Goal: Transaction & Acquisition: Purchase product/service

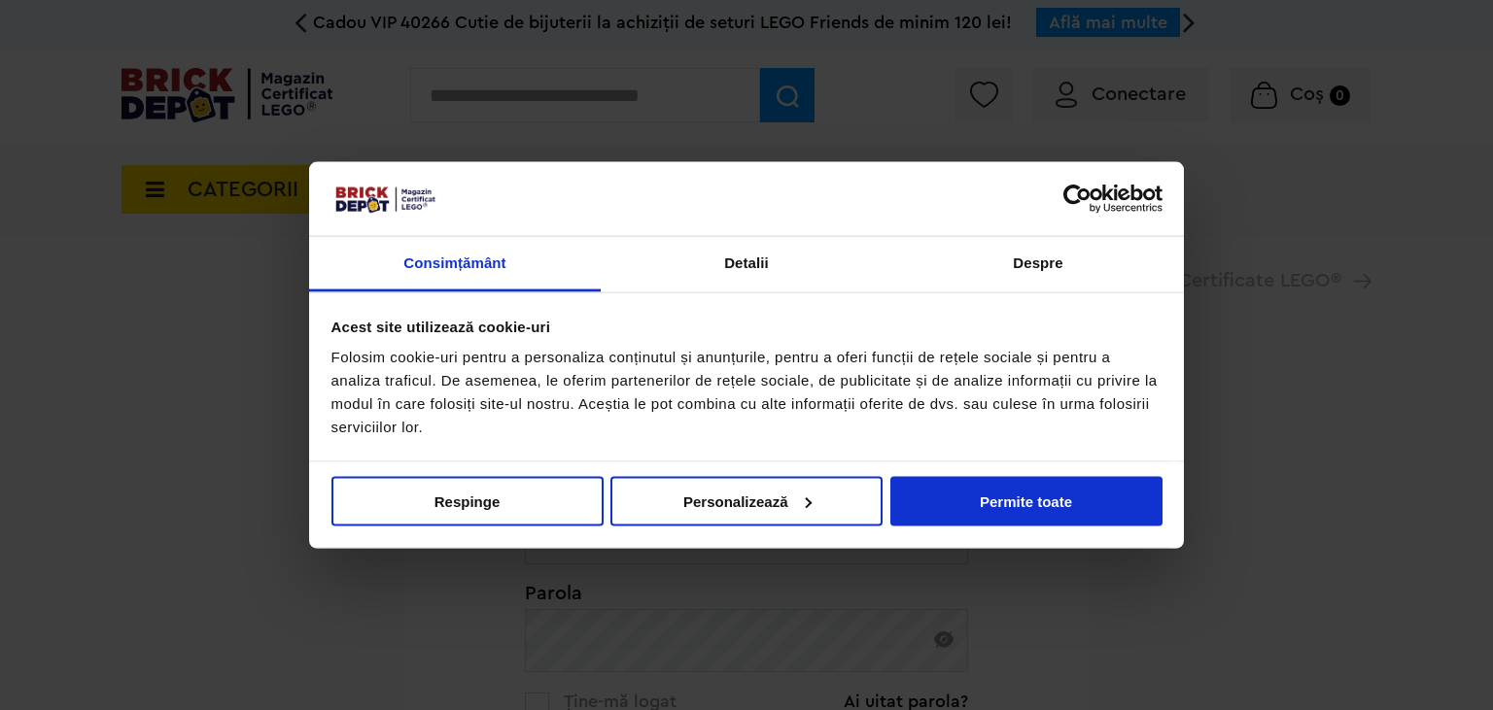
click at [1004, 500] on button "Permite toate" at bounding box center [1026, 501] width 272 height 50
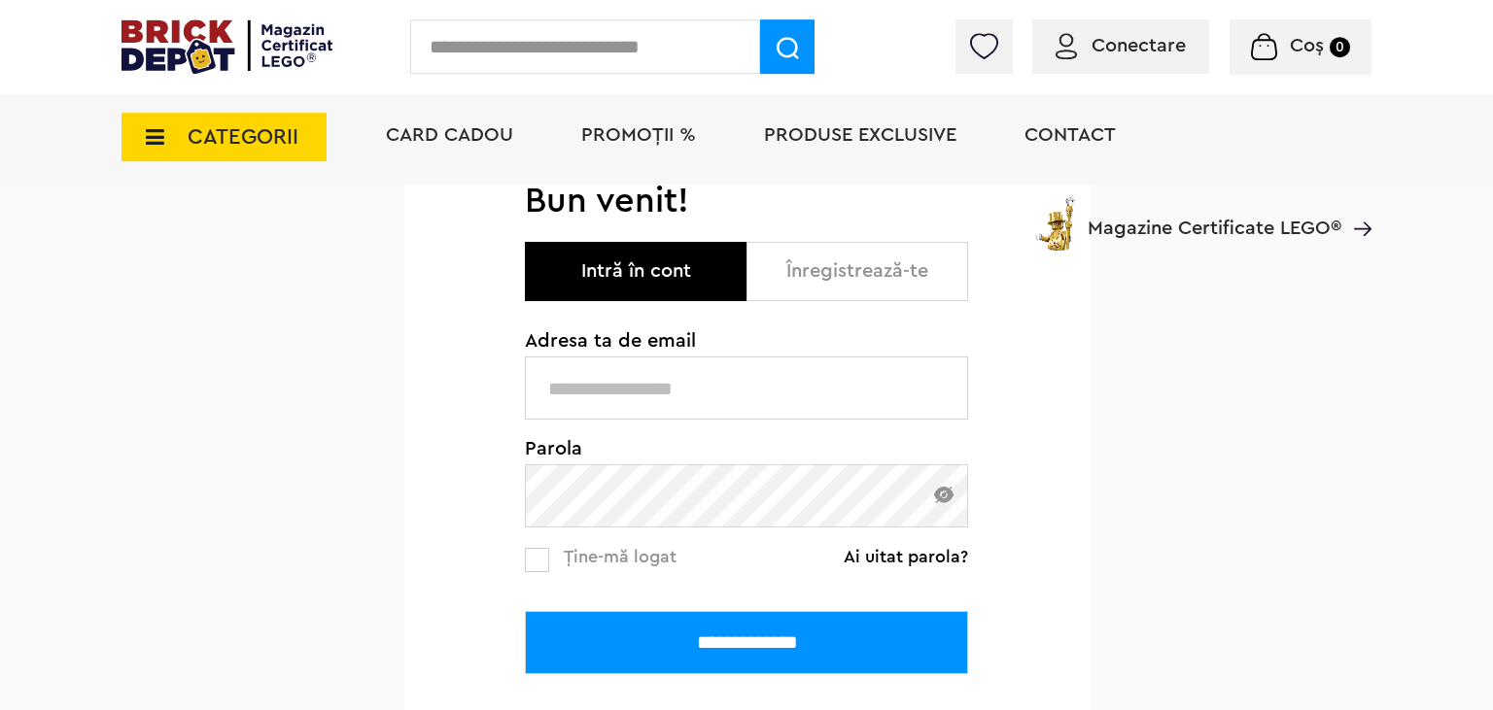
scroll to position [205, 0]
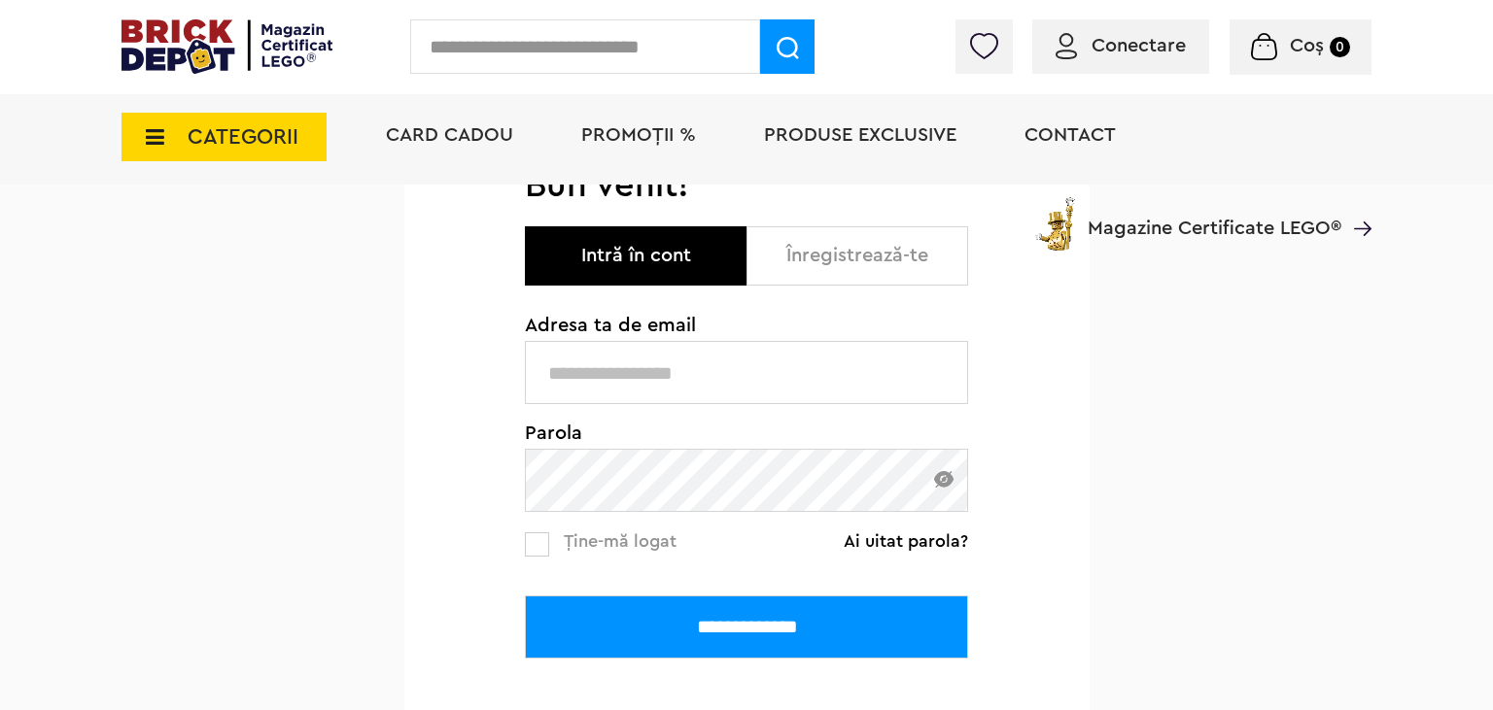
click at [619, 352] on input "text" at bounding box center [746, 372] width 443 height 63
type input "**********"
click at [525, 596] on input "**********" at bounding box center [746, 627] width 443 height 63
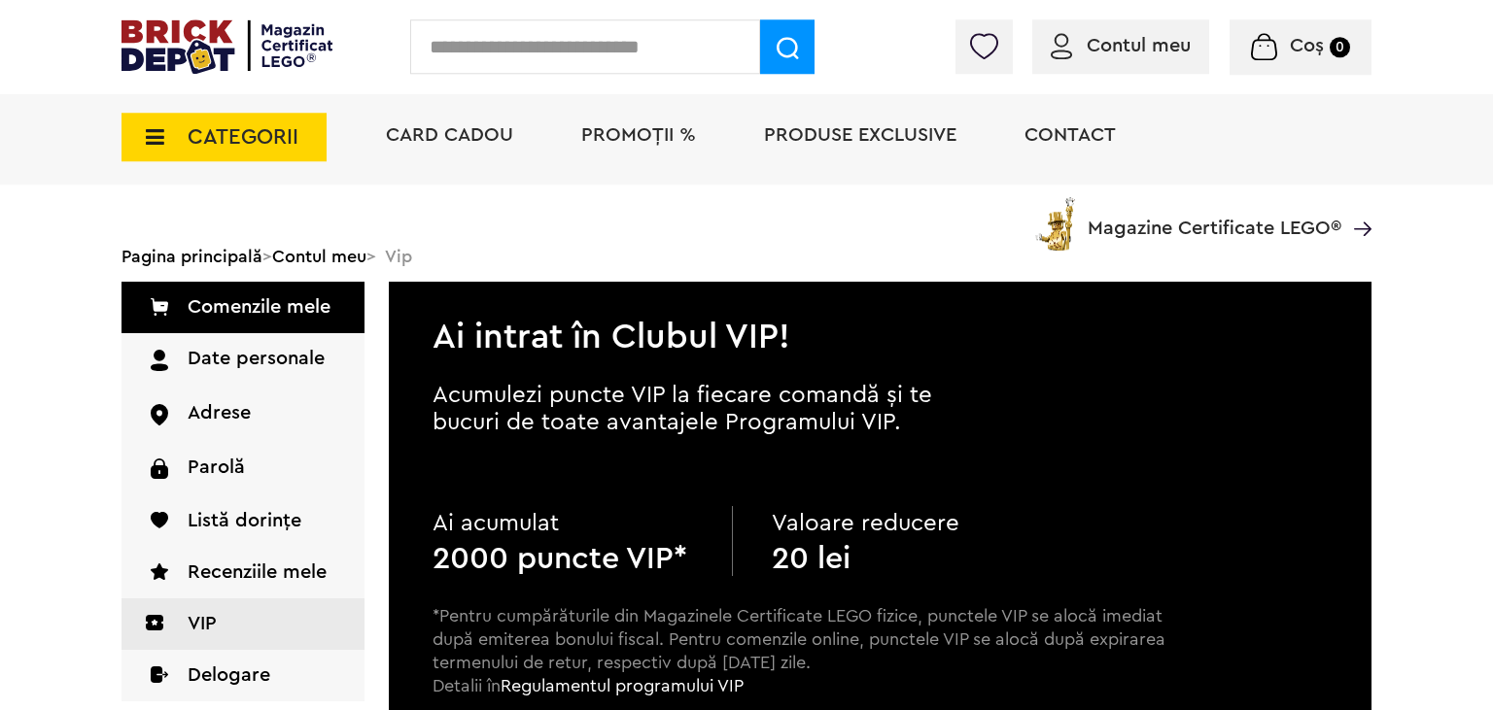
scroll to position [102, 0]
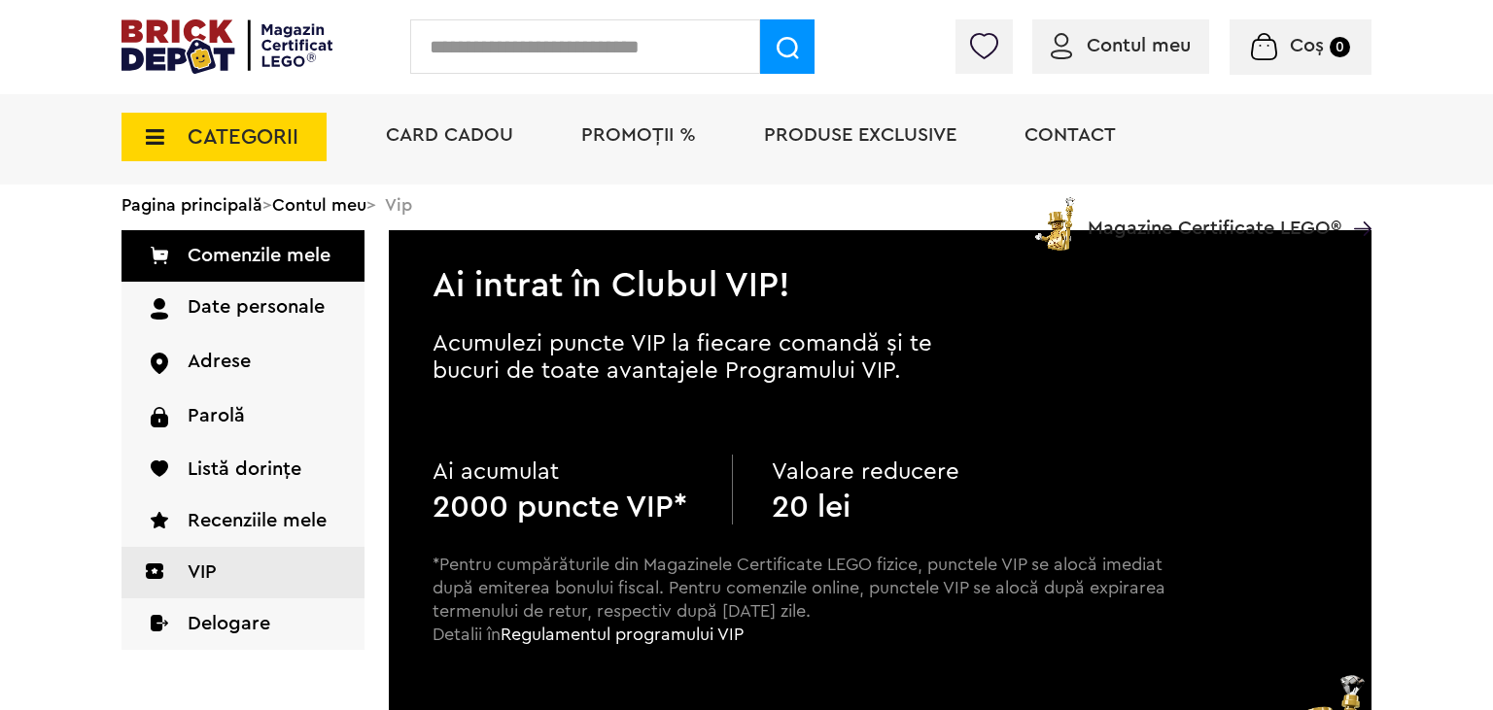
drag, startPoint x: 816, startPoint y: 512, endPoint x: 976, endPoint y: 511, distance: 159.4
click at [976, 511] on div "Valoare reducere 20 lei" at bounding box center [902, 490] width 260 height 70
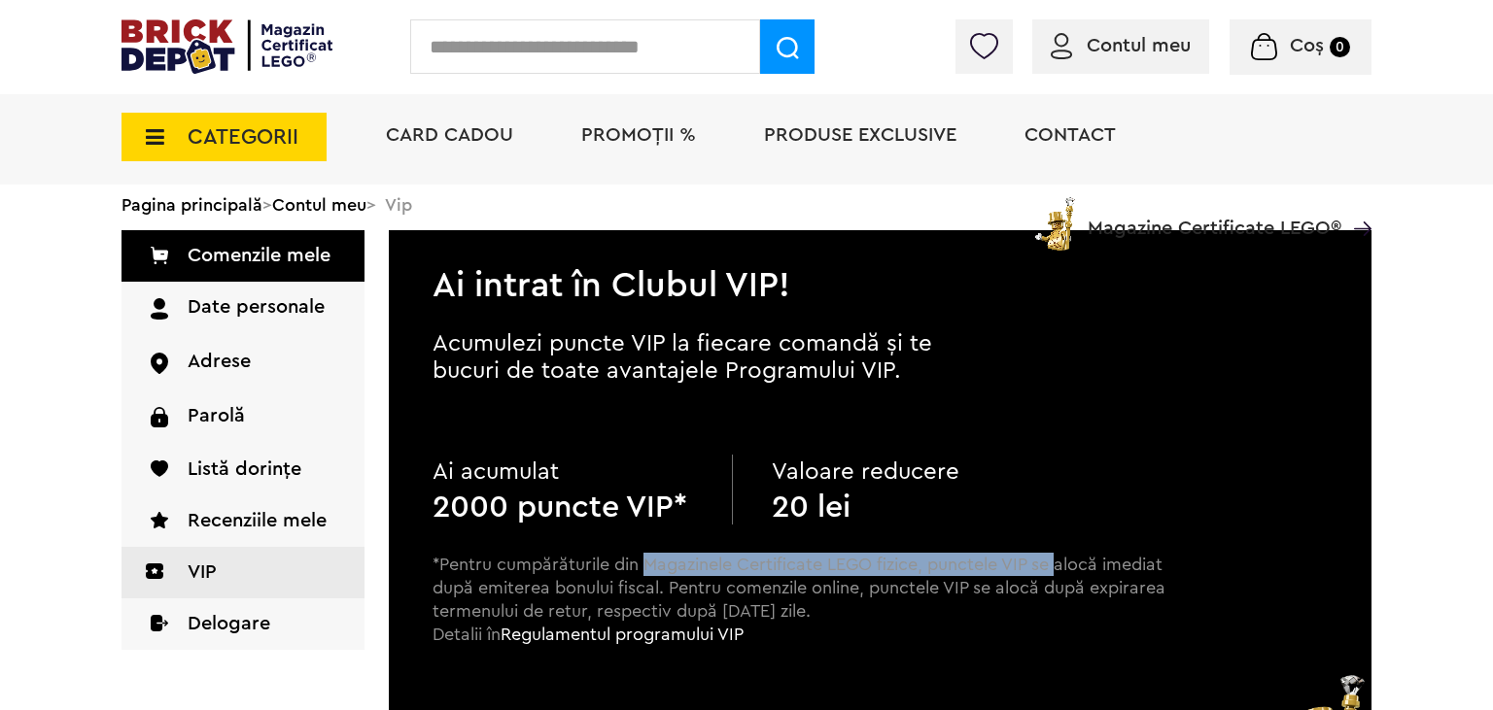
drag, startPoint x: 644, startPoint y: 569, endPoint x: 1055, endPoint y: 558, distance: 411.2
click at [1055, 558] on p "*Pentru cumpărăturile din Magazinele Certificate LEGO fizice, punctele VIP se a…" at bounding box center [799, 617] width 735 height 128
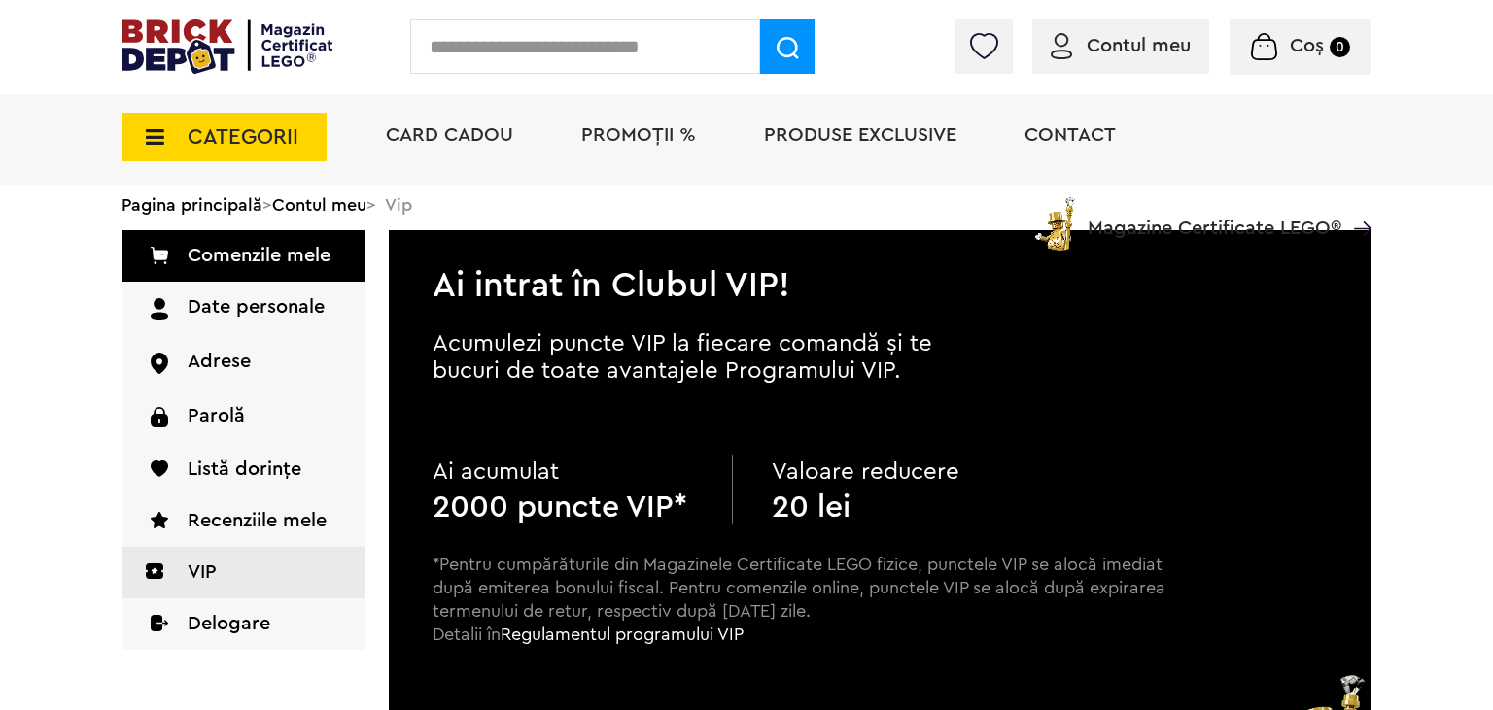
click at [669, 121] on li "PROMOȚII %" at bounding box center [639, 137] width 154 height 94
click at [660, 138] on span "PROMOȚII %" at bounding box center [638, 134] width 115 height 19
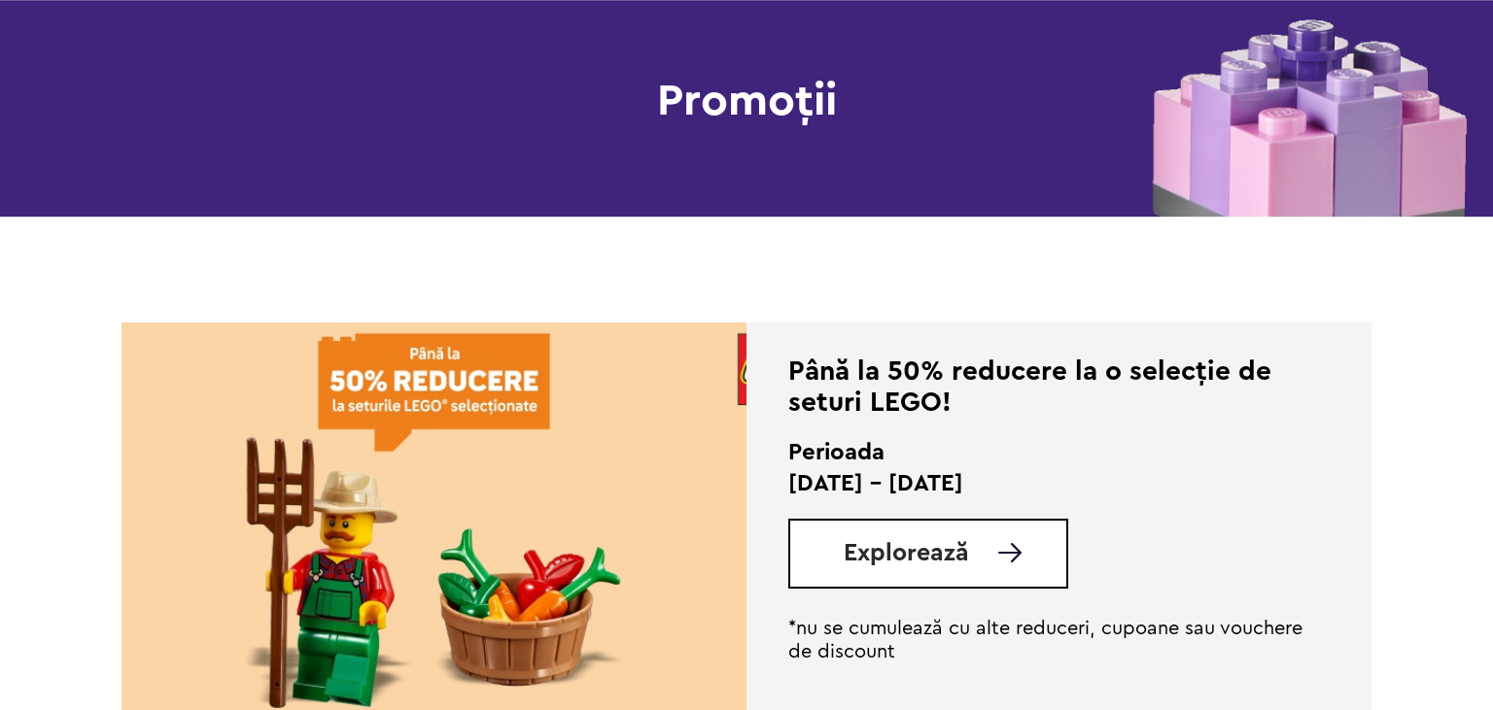
scroll to position [307, 0]
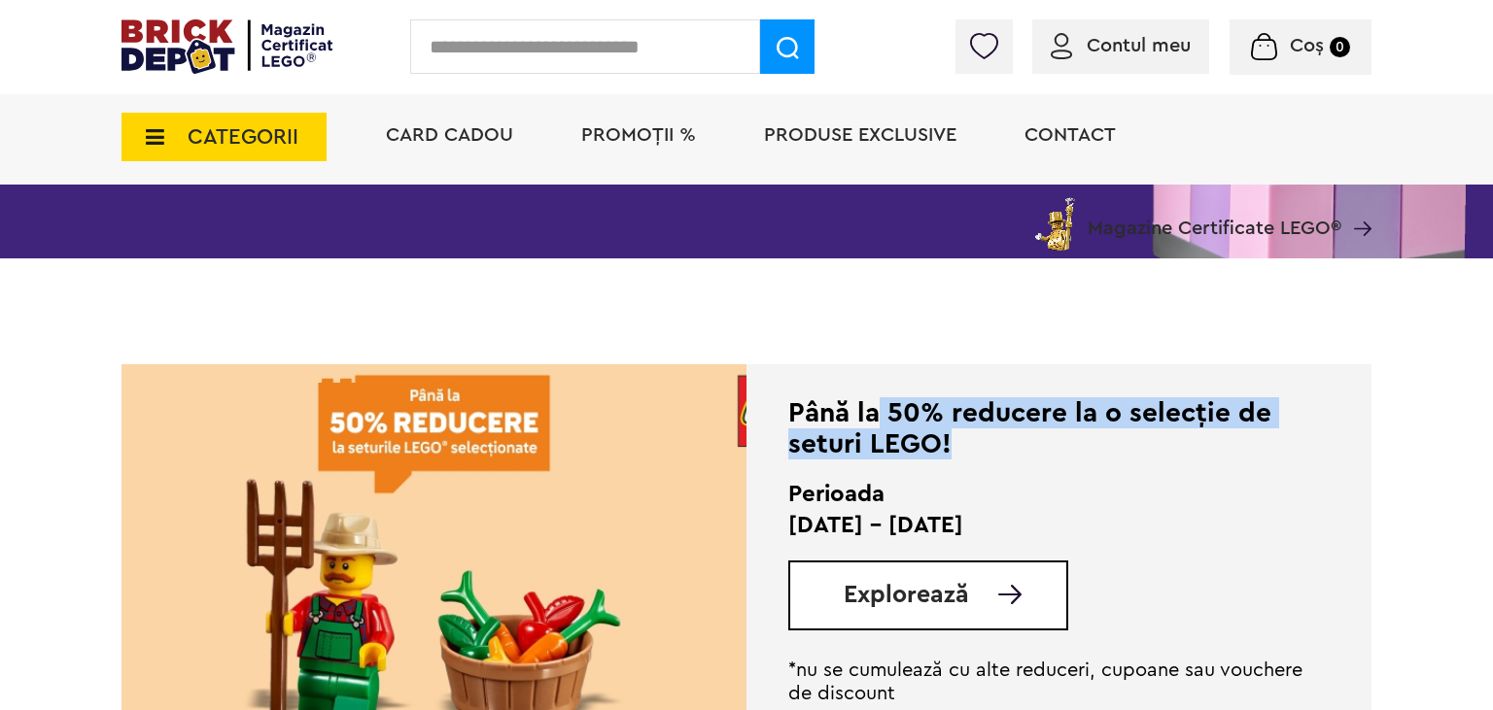
drag, startPoint x: 1129, startPoint y: 425, endPoint x: 1151, endPoint y: 464, distance: 45.2
click at [1151, 464] on div "Până la 50% reducere la o selecție de seturi LEGO! Perioada 13.10 - 11.11.2025 …" at bounding box center [1058, 551] width 541 height 308
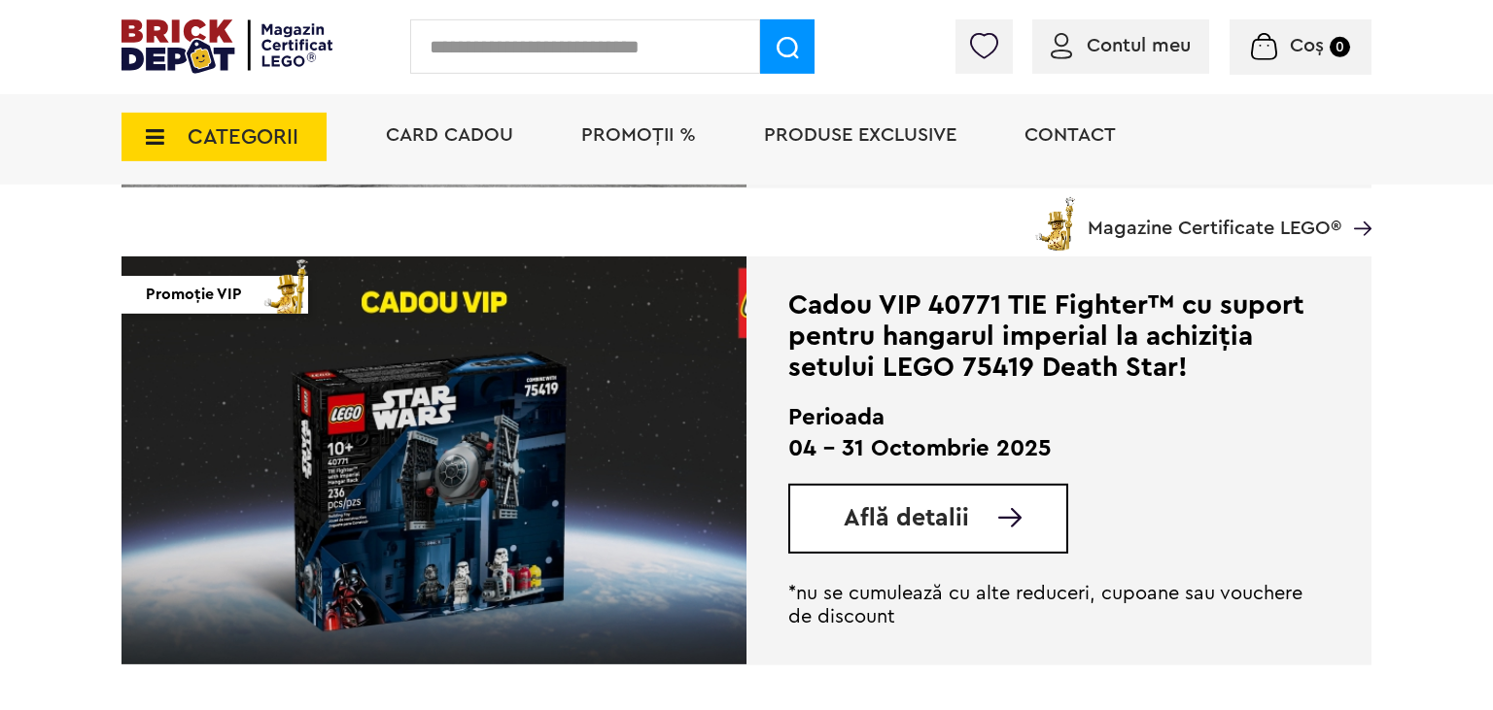
scroll to position [1333, 0]
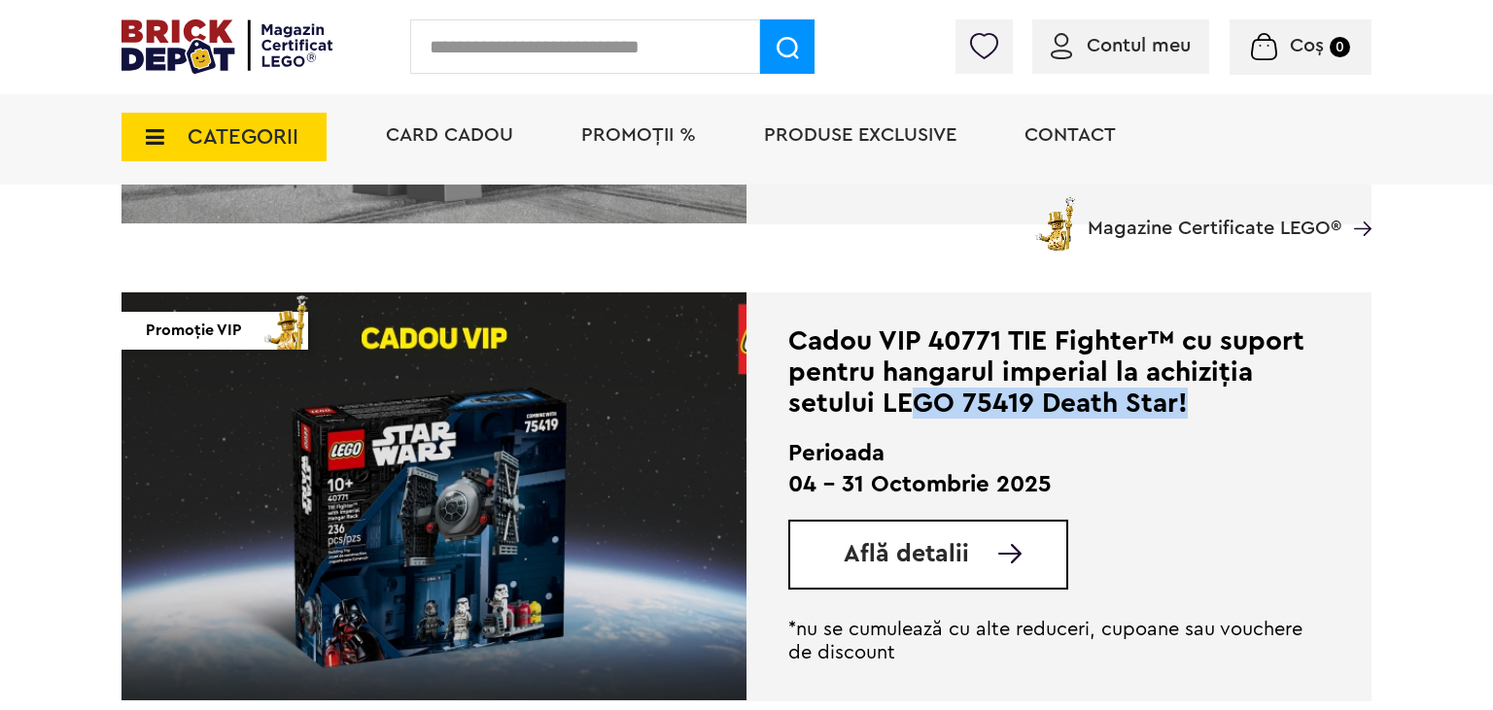
drag, startPoint x: 918, startPoint y: 412, endPoint x: 1203, endPoint y: 421, distance: 284.9
click at [1203, 421] on div "Cadou VIP 40771 TIE Fighter™ cu suport pentru hangarul imperial la achiziția se…" at bounding box center [1058, 495] width 541 height 339
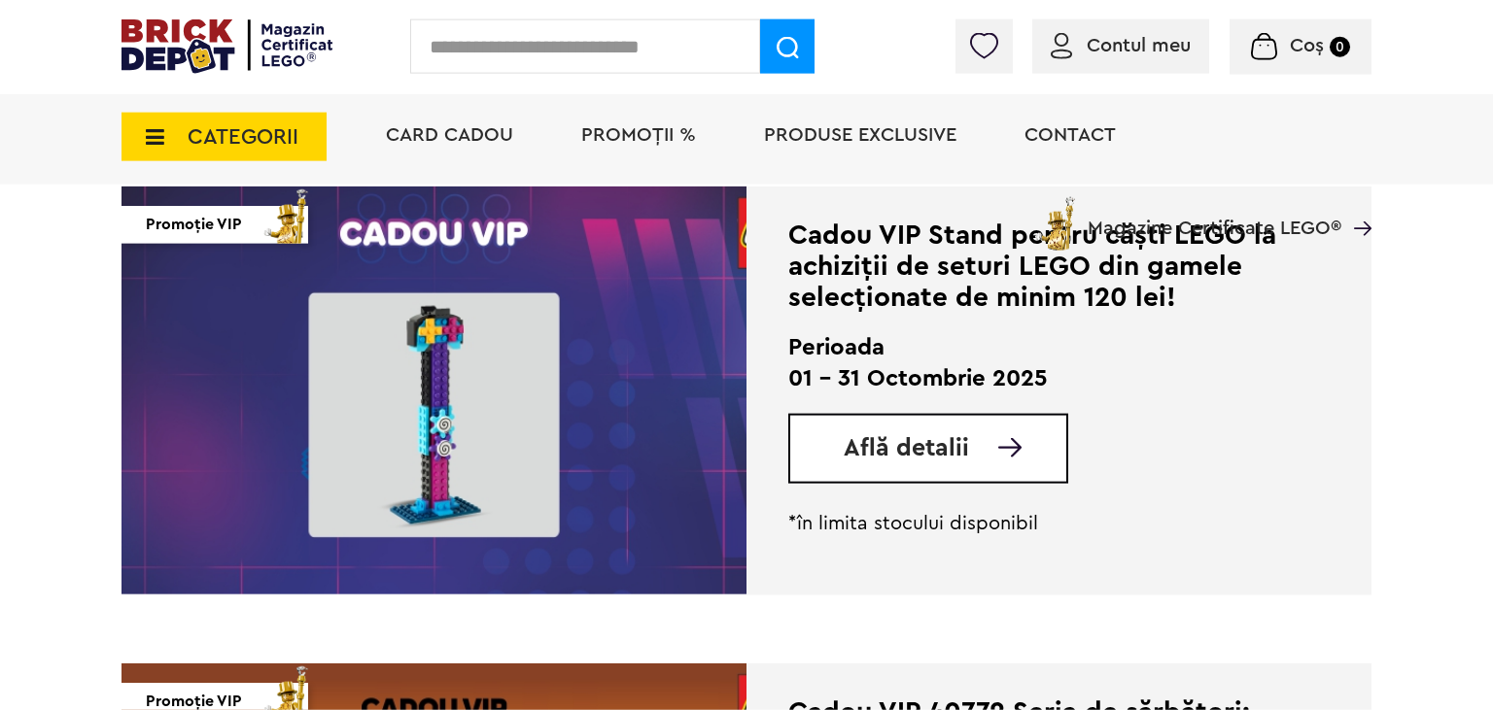
scroll to position [0, 0]
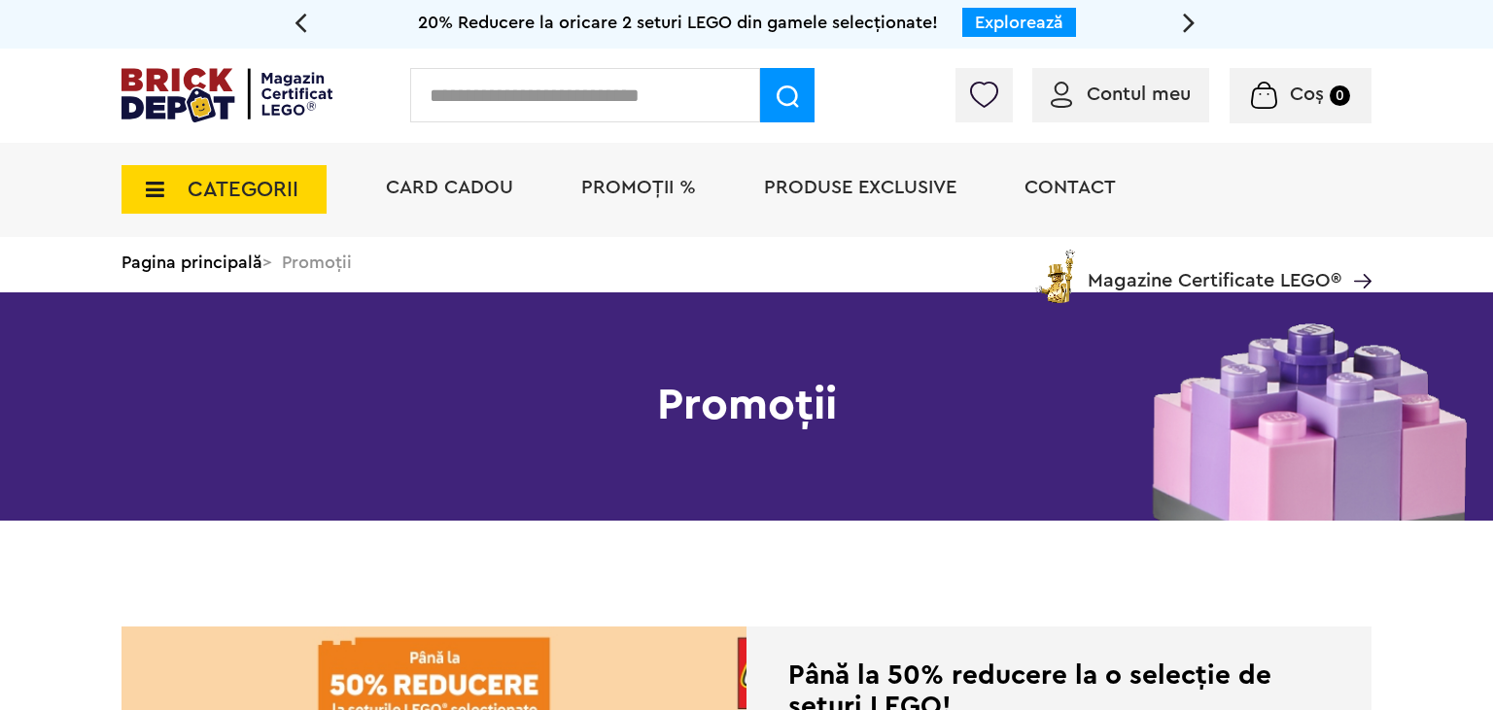
click at [519, 92] on input "text" at bounding box center [585, 95] width 350 height 54
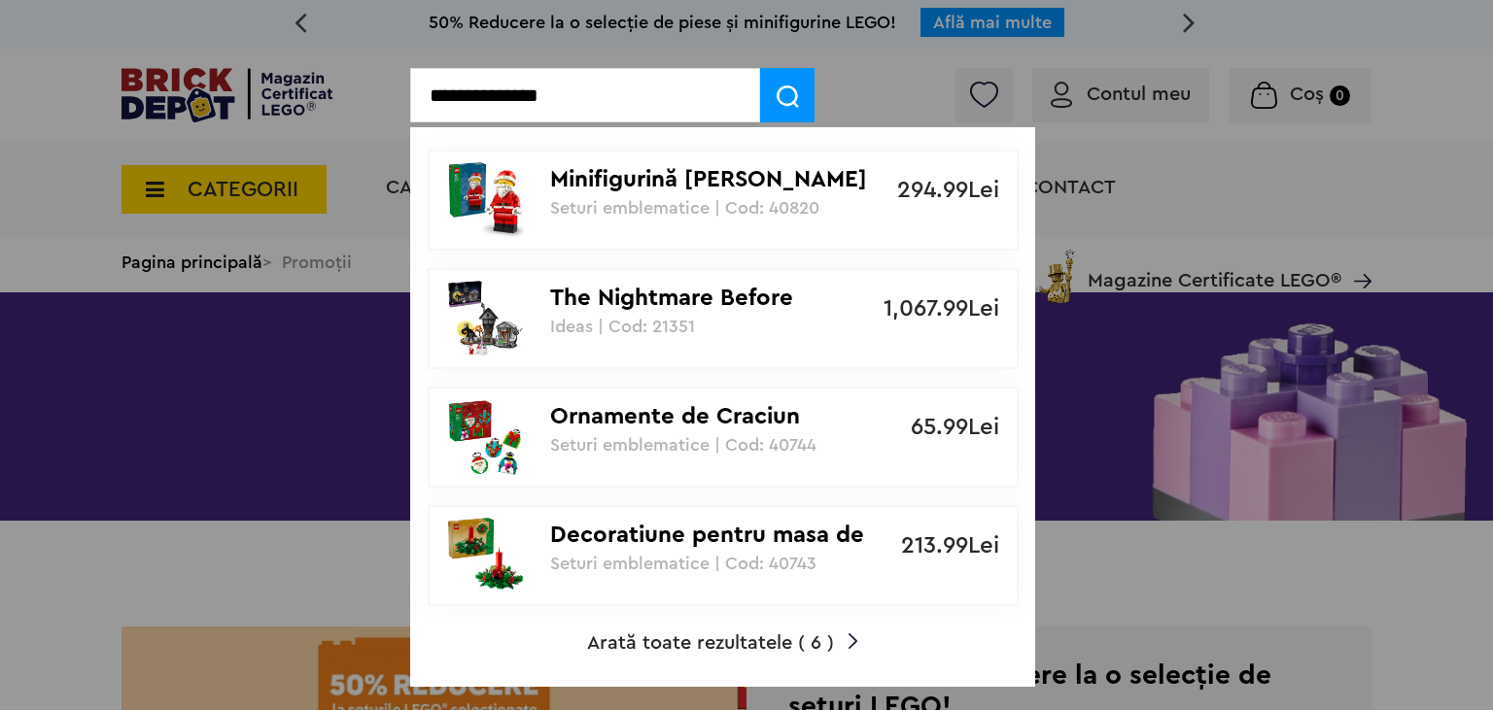
type input "**********"
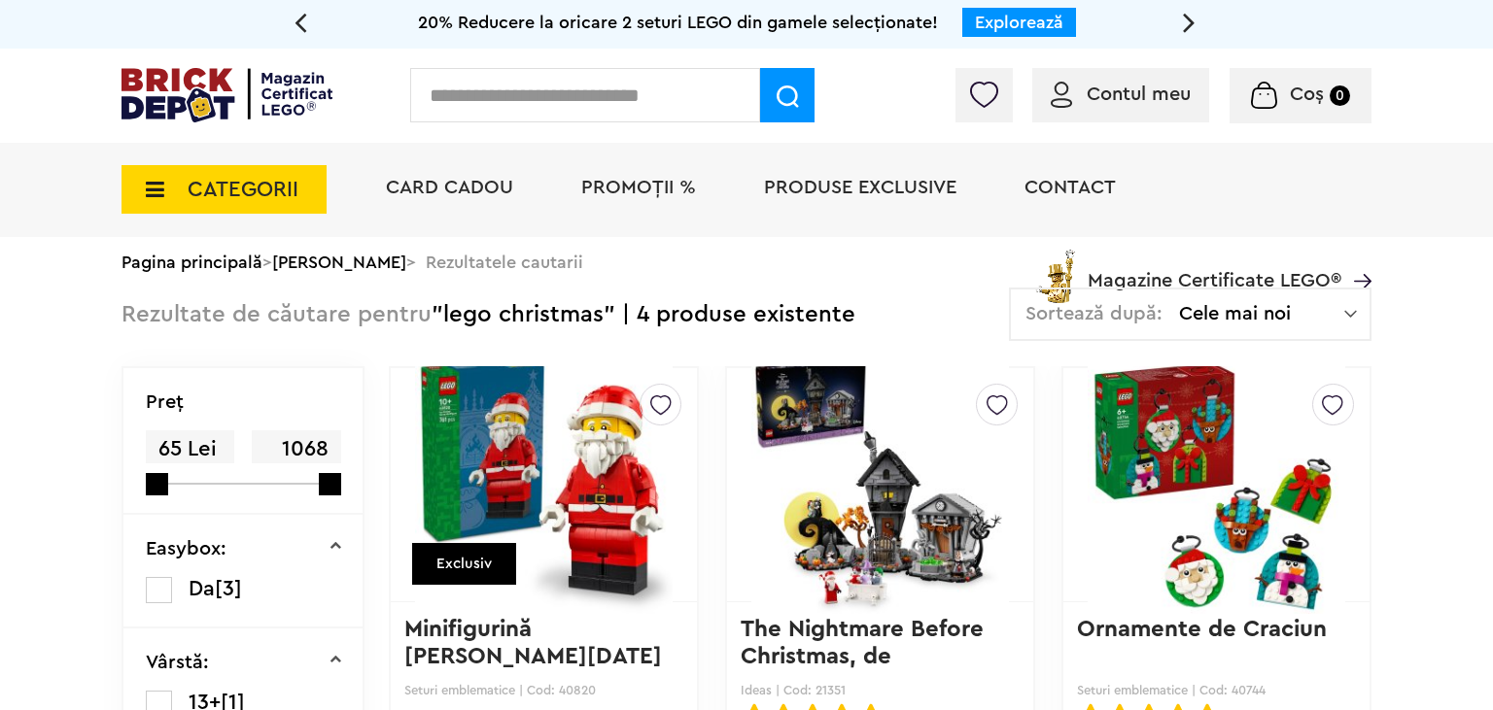
click at [212, 103] on img at bounding box center [226, 95] width 211 height 54
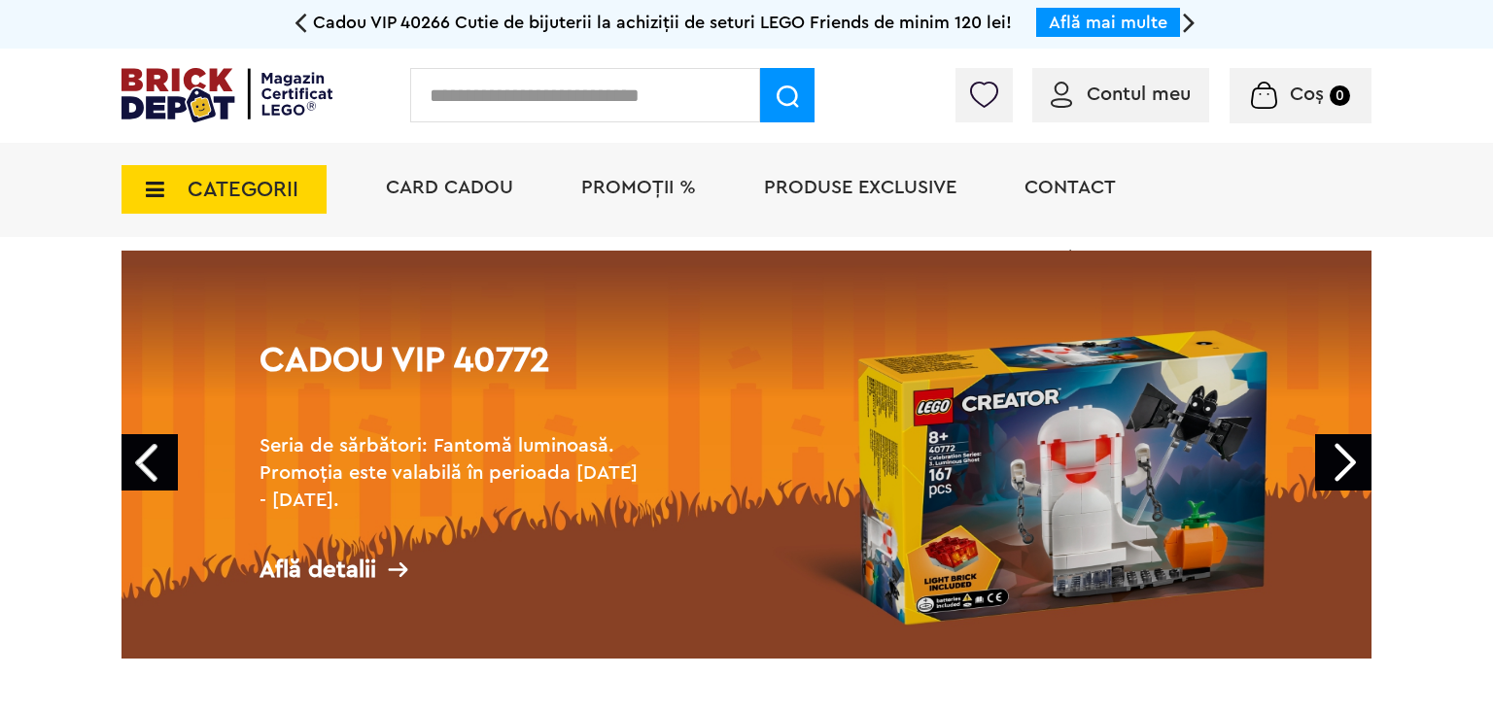
scroll to position [102, 0]
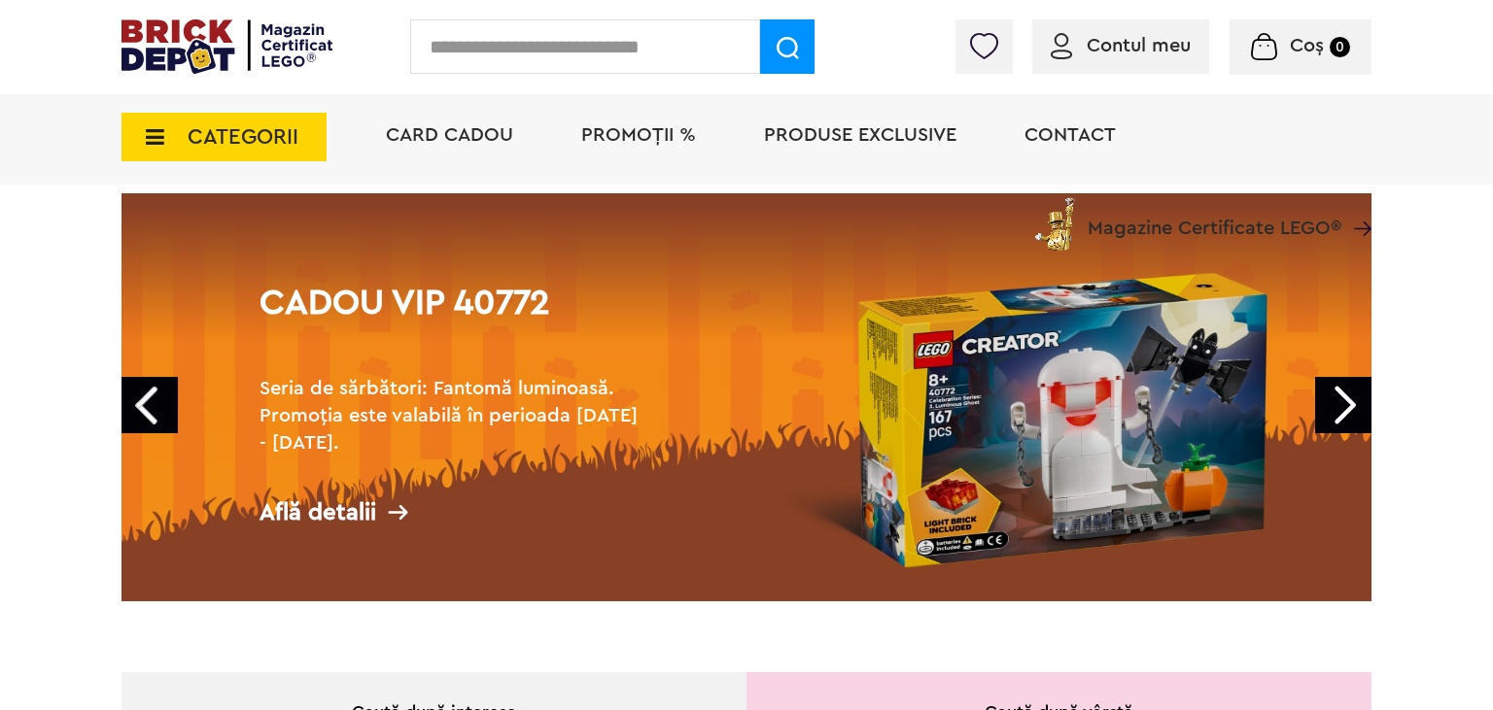
click at [1339, 405] on link "Next" at bounding box center [1343, 405] width 56 height 56
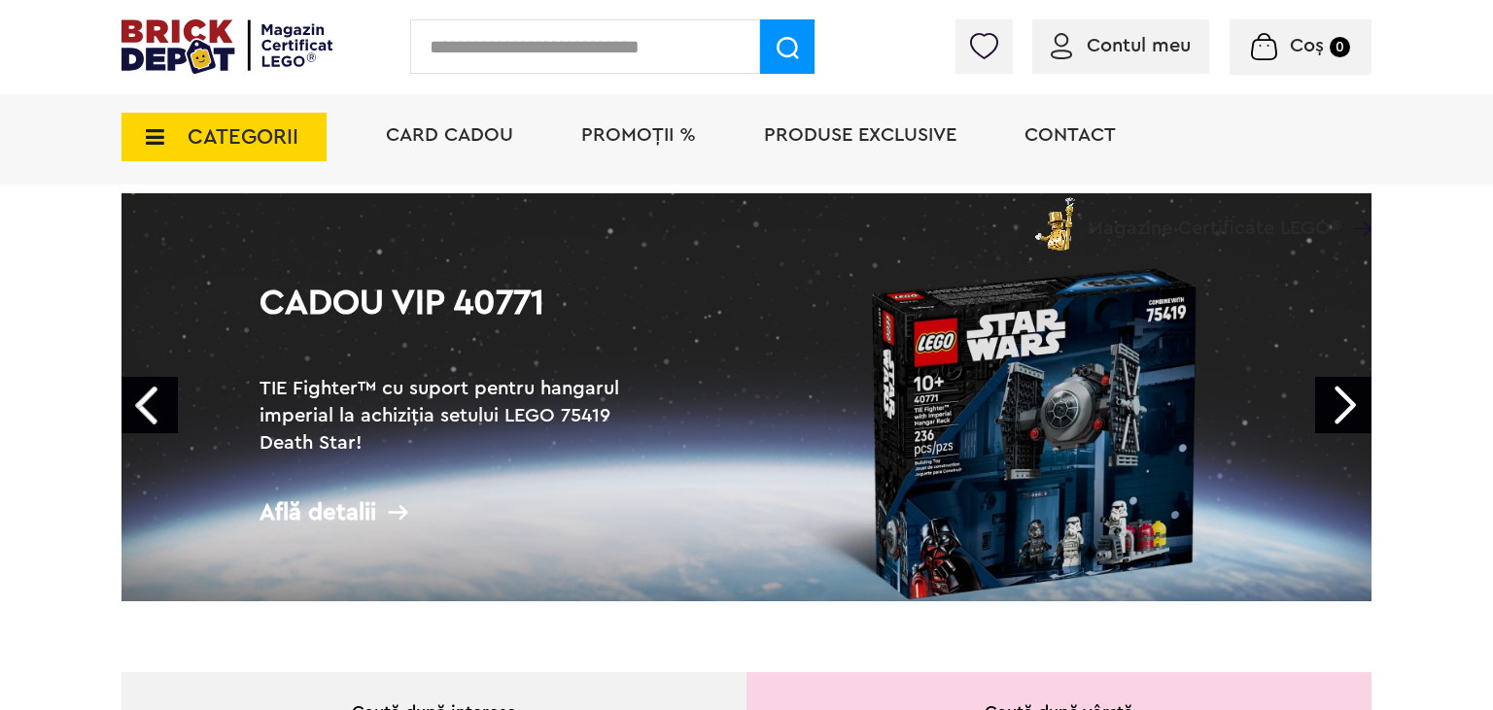
click at [1339, 405] on link "Next" at bounding box center [1343, 405] width 56 height 56
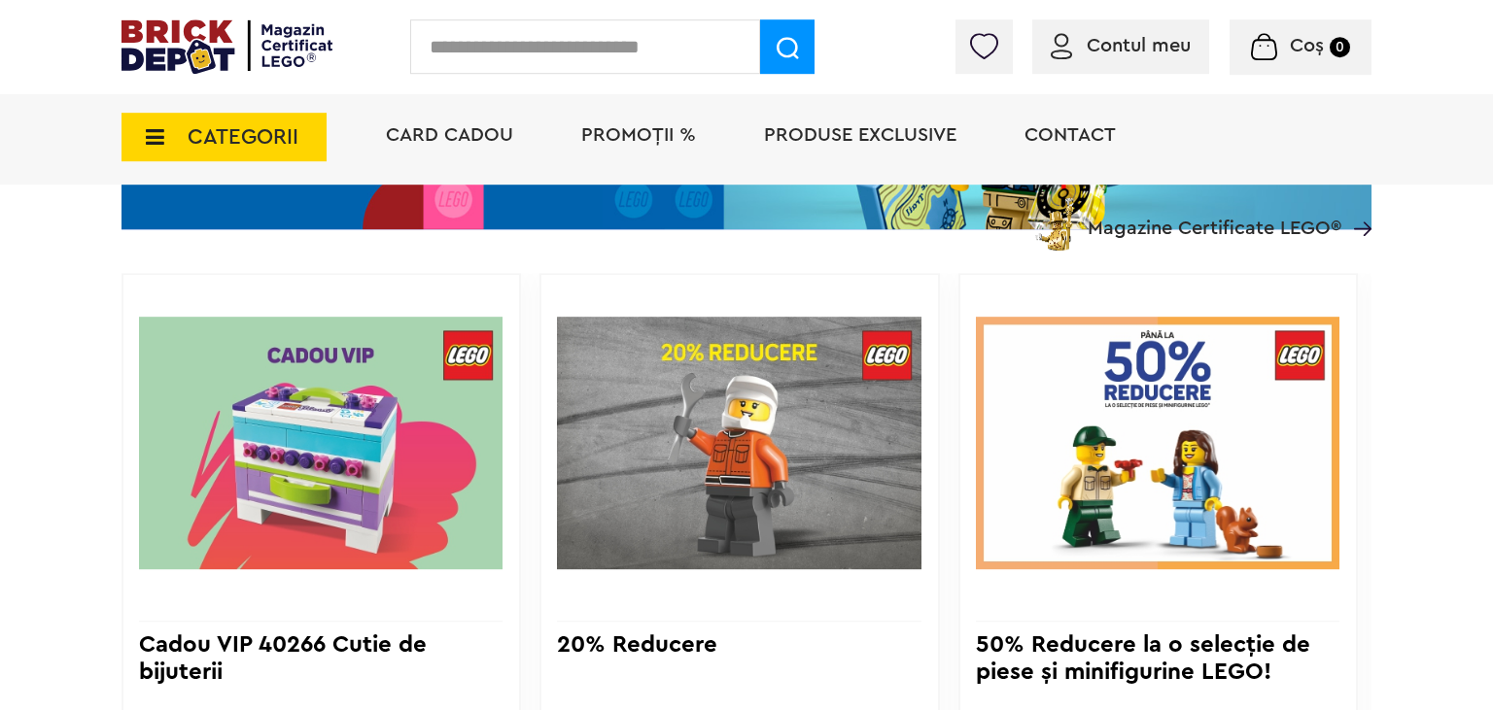
scroll to position [1436, 0]
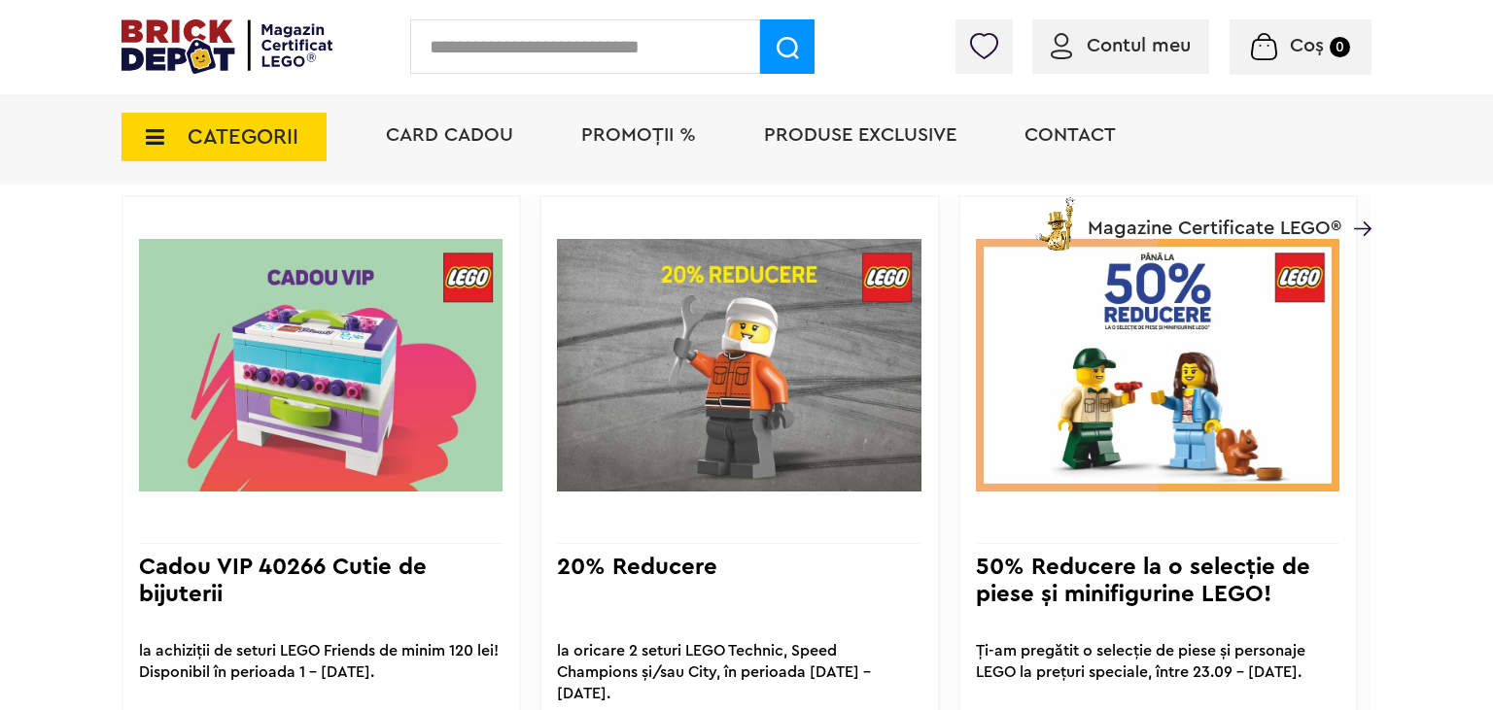
click at [1098, 395] on img at bounding box center [1157, 365] width 363 height 304
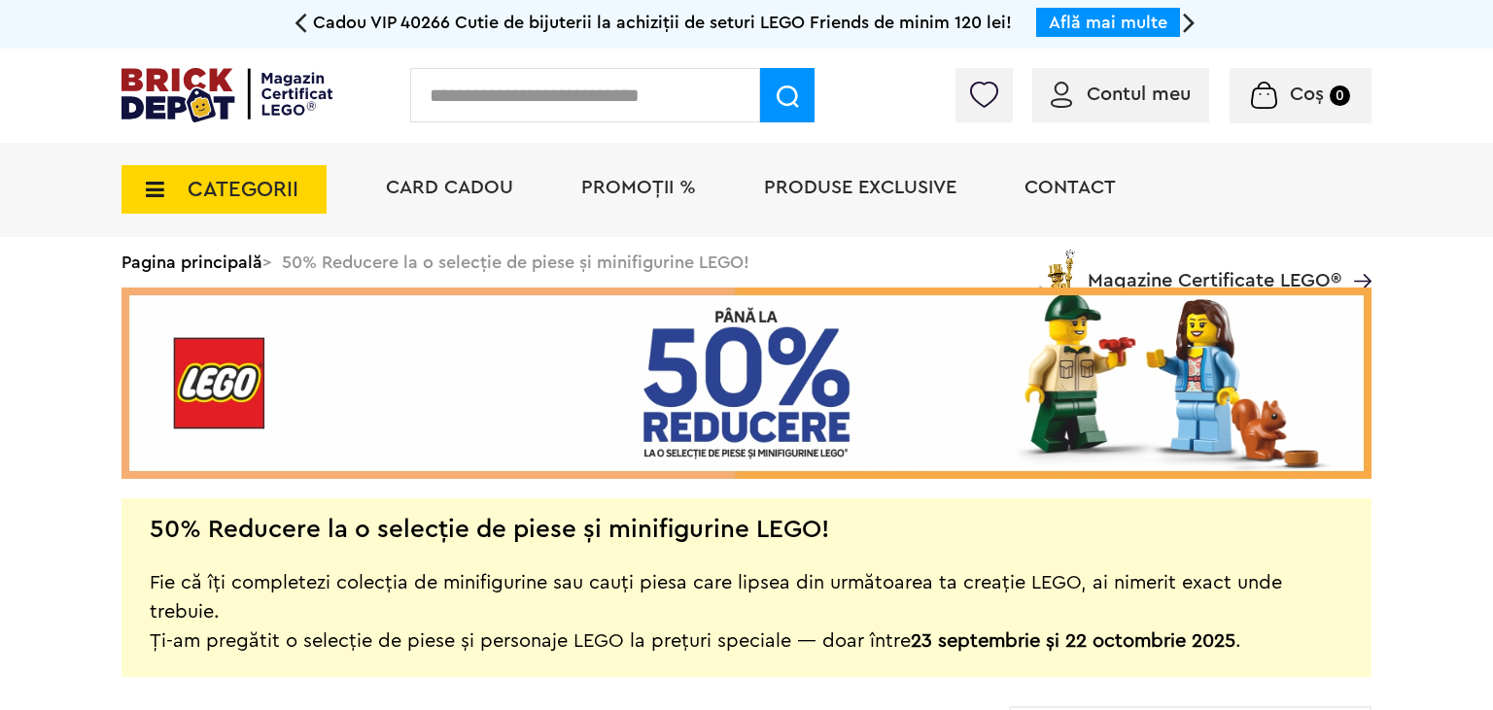
scroll to position [410, 0]
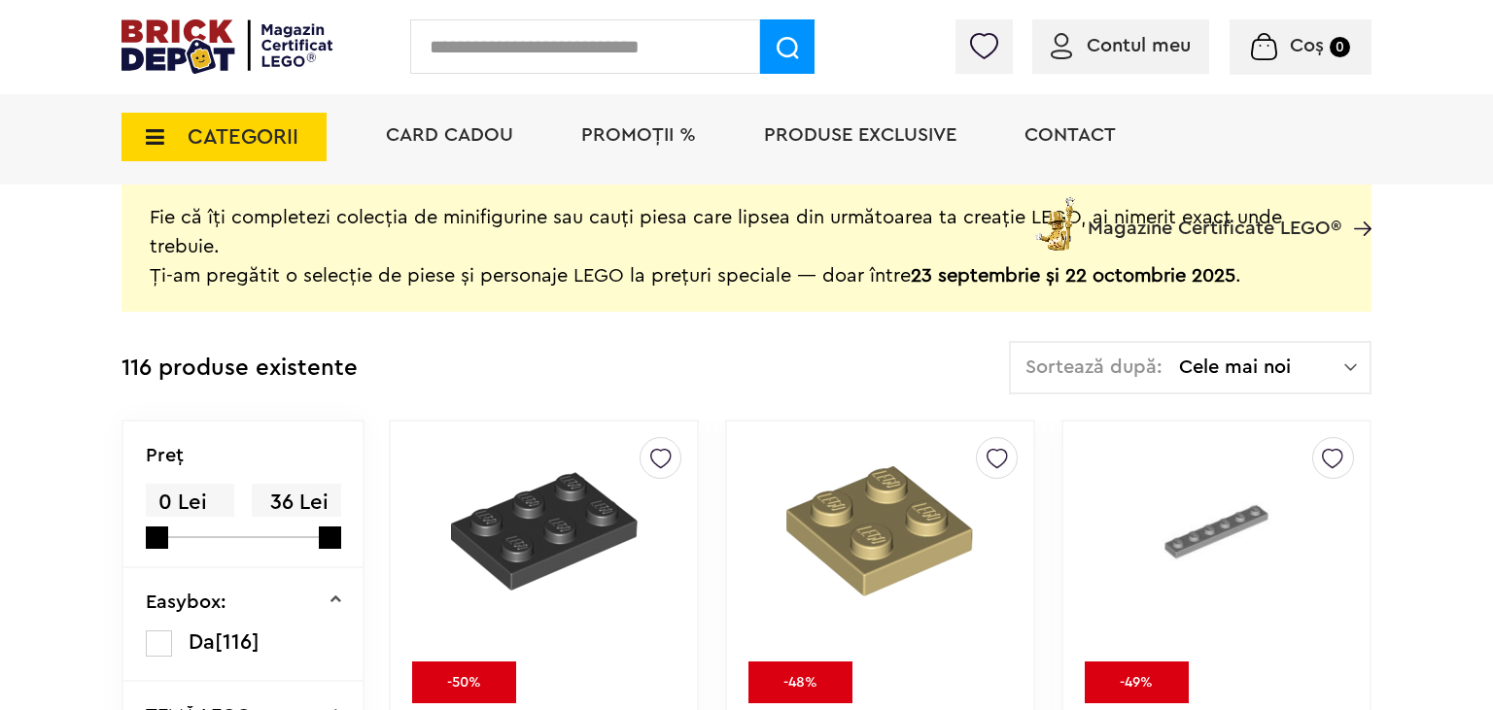
click at [1220, 353] on div "Sortează după: Cele mai noi Cele mai noi Cele mai vechi Cele mai ieftine Cele m…" at bounding box center [1190, 367] width 362 height 53
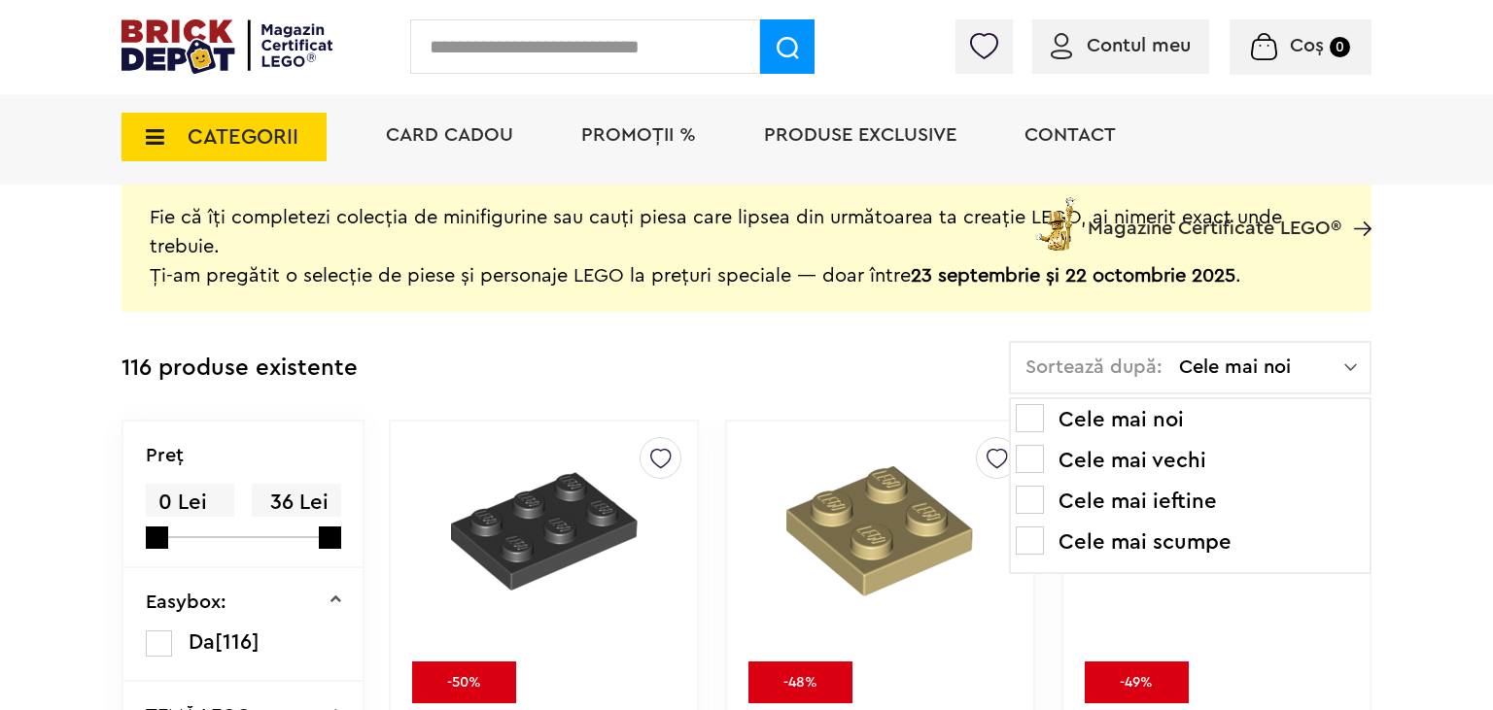
click at [1149, 540] on li "Cele mai scumpe" at bounding box center [1189, 542] width 349 height 31
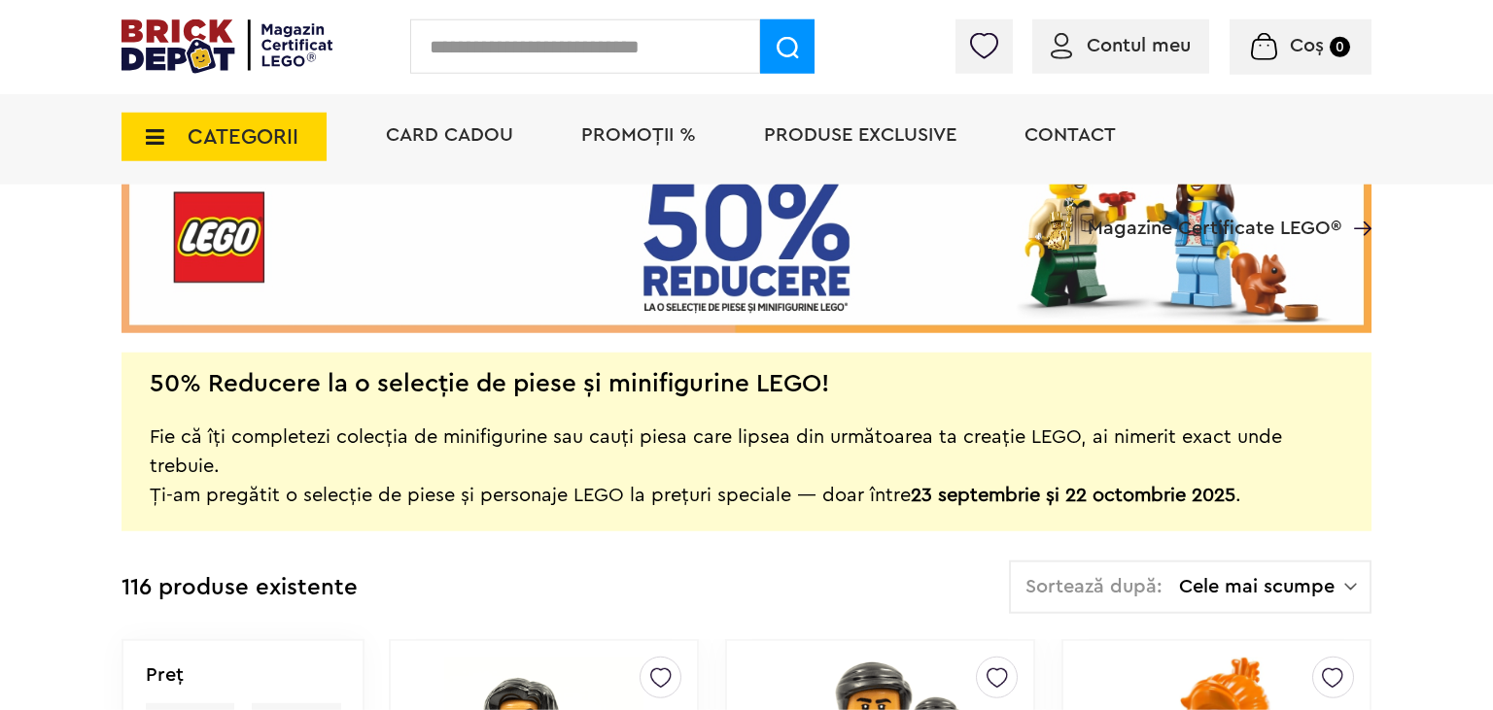
scroll to position [307, 0]
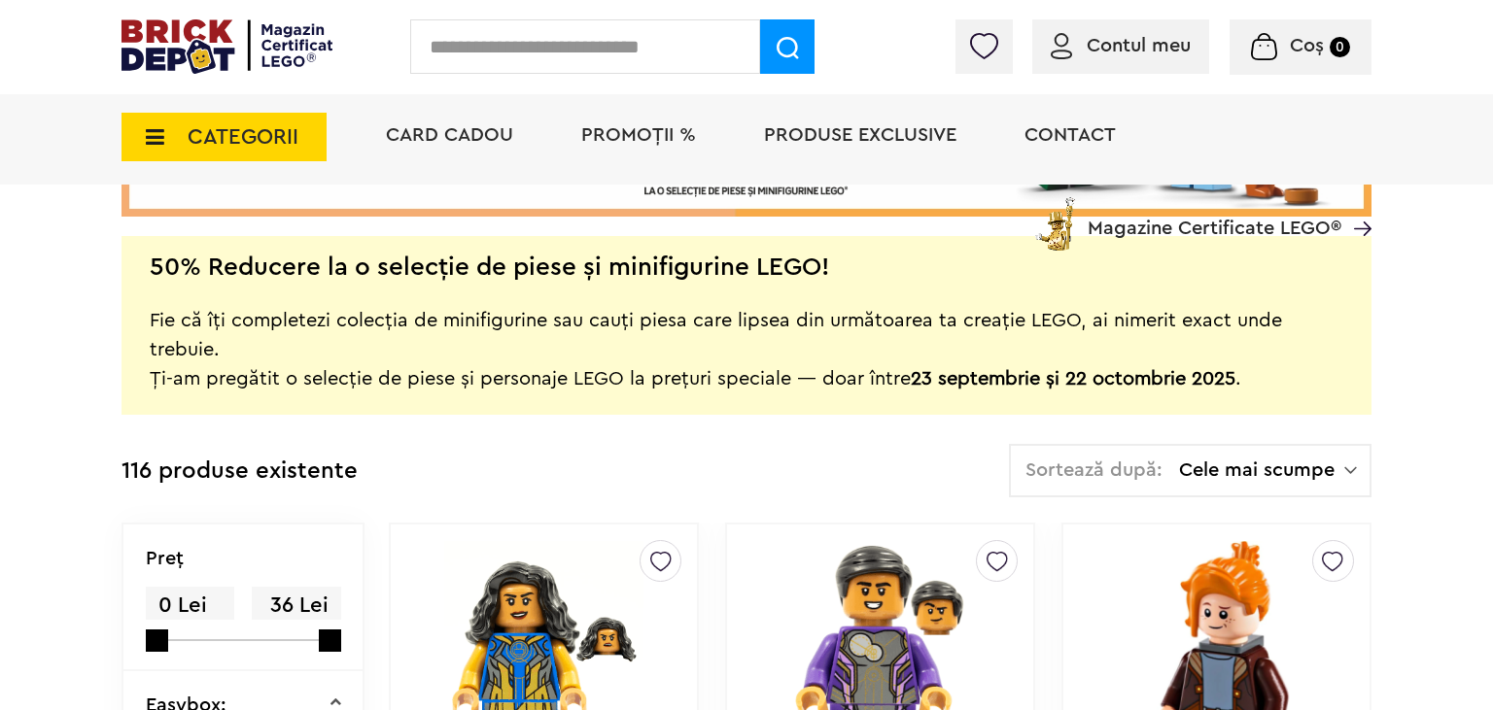
click at [203, 56] on img at bounding box center [226, 46] width 211 height 54
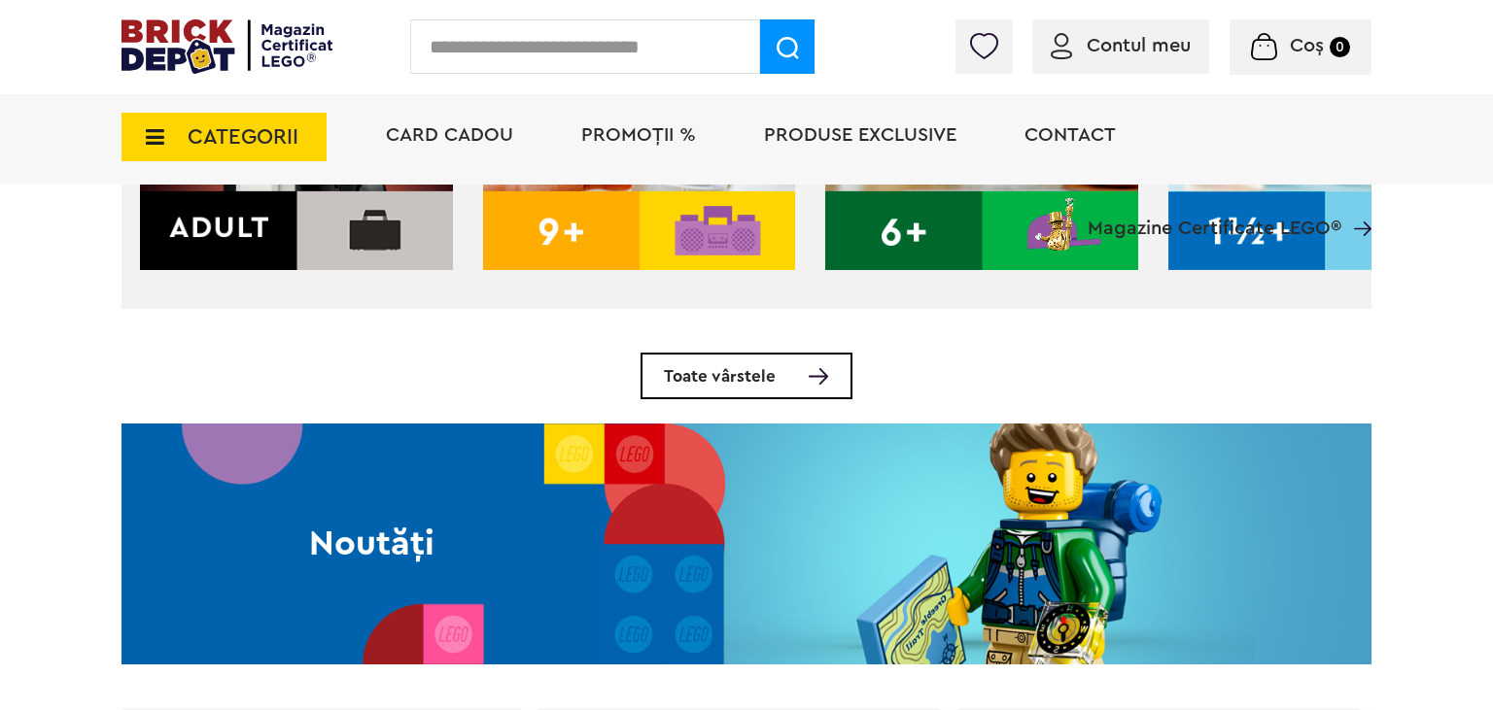
scroll to position [1333, 0]
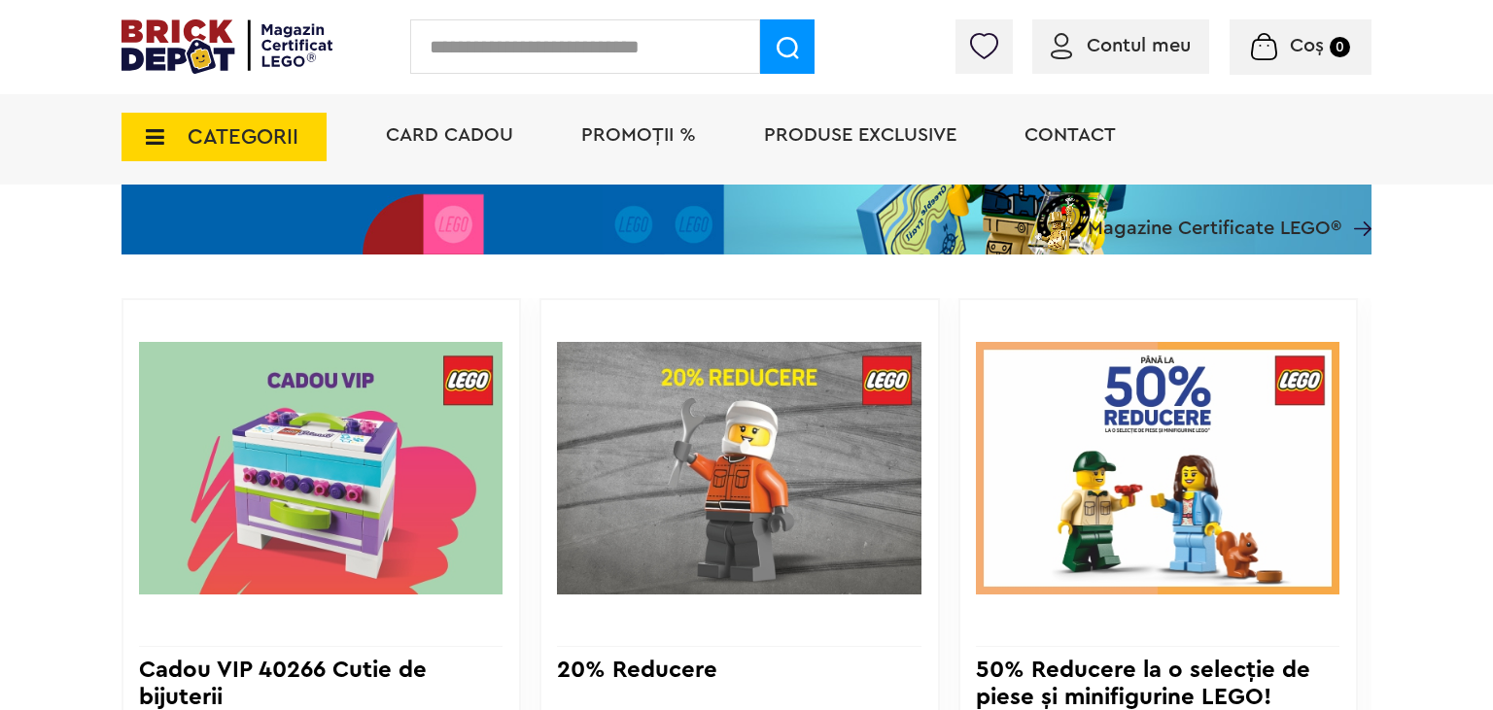
click at [707, 464] on img at bounding box center [738, 468] width 363 height 304
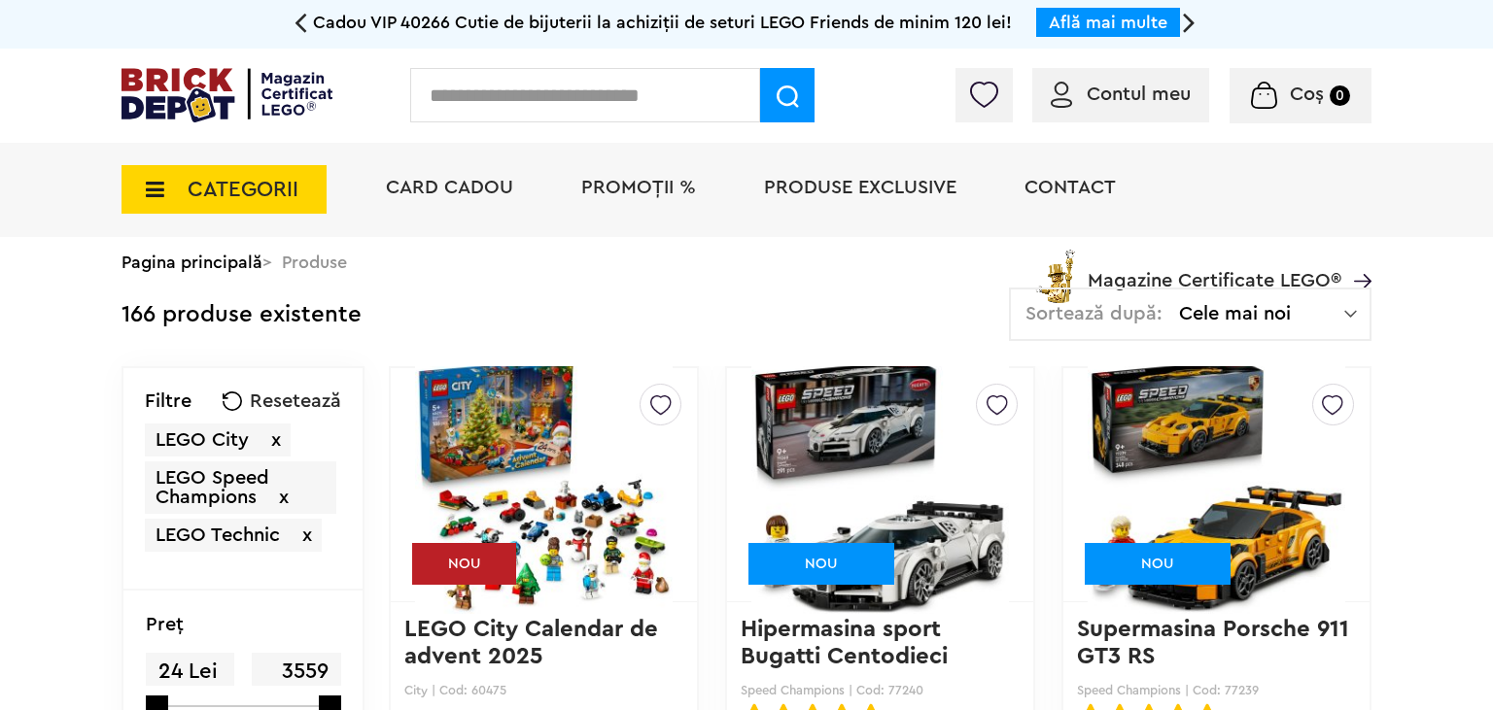
click at [1233, 313] on span "Cele mai noi" at bounding box center [1261, 313] width 165 height 19
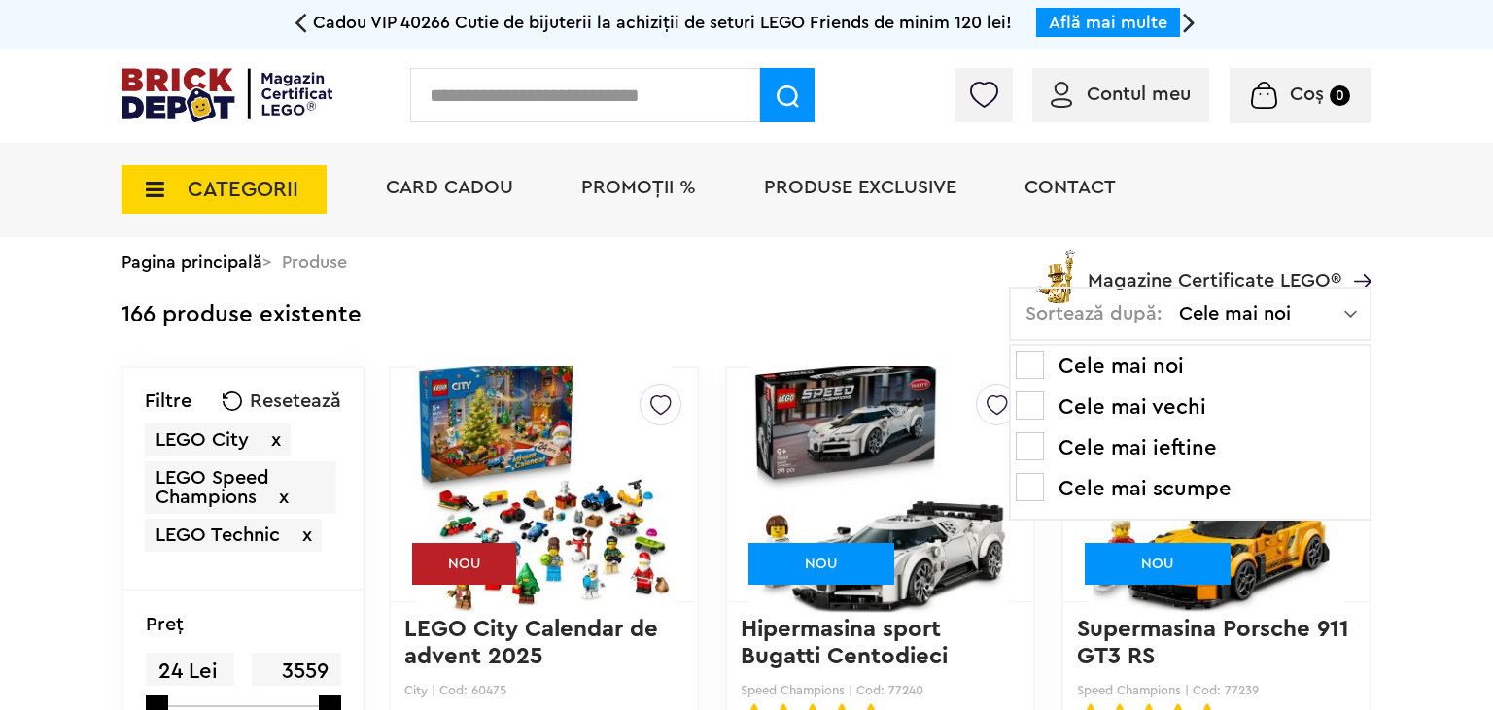
click at [1152, 488] on li "Cele mai scumpe" at bounding box center [1189, 488] width 349 height 31
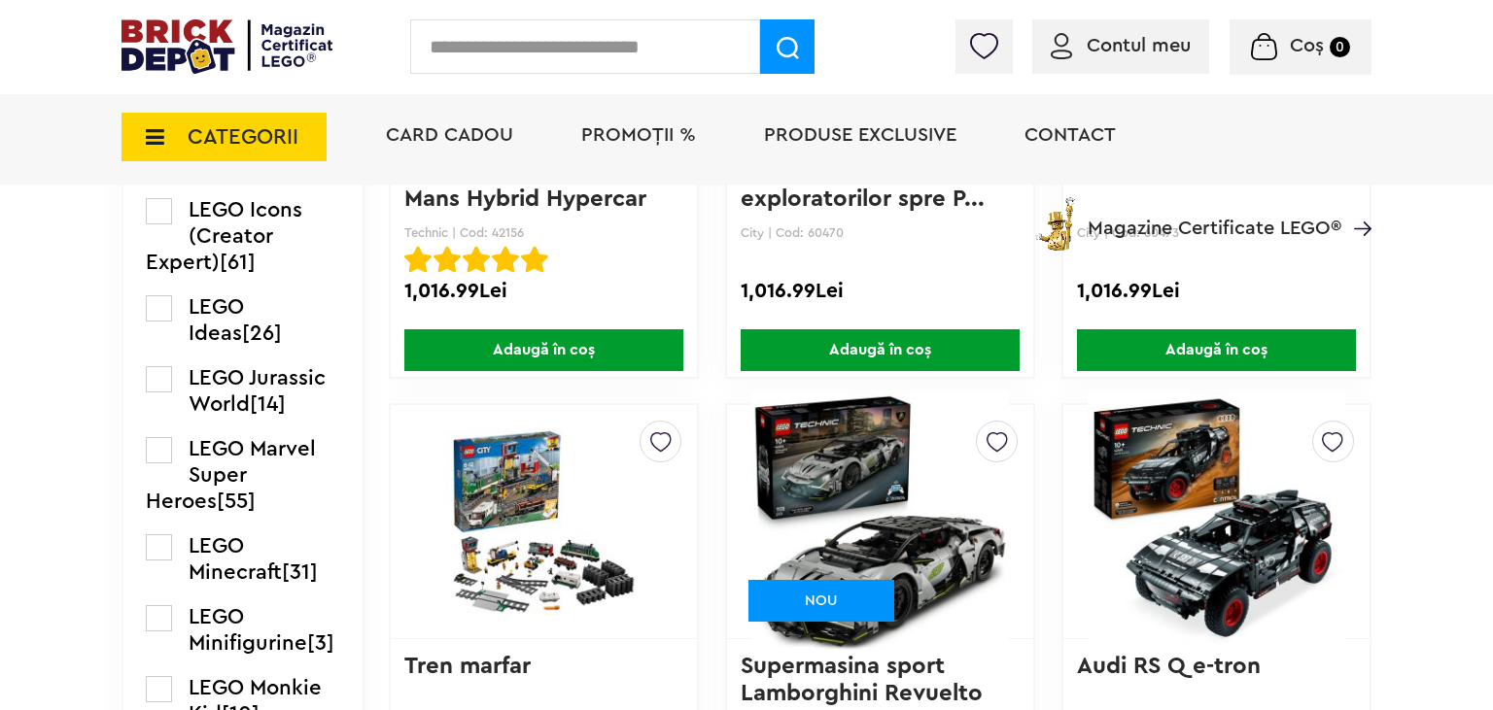
scroll to position [3489, 0]
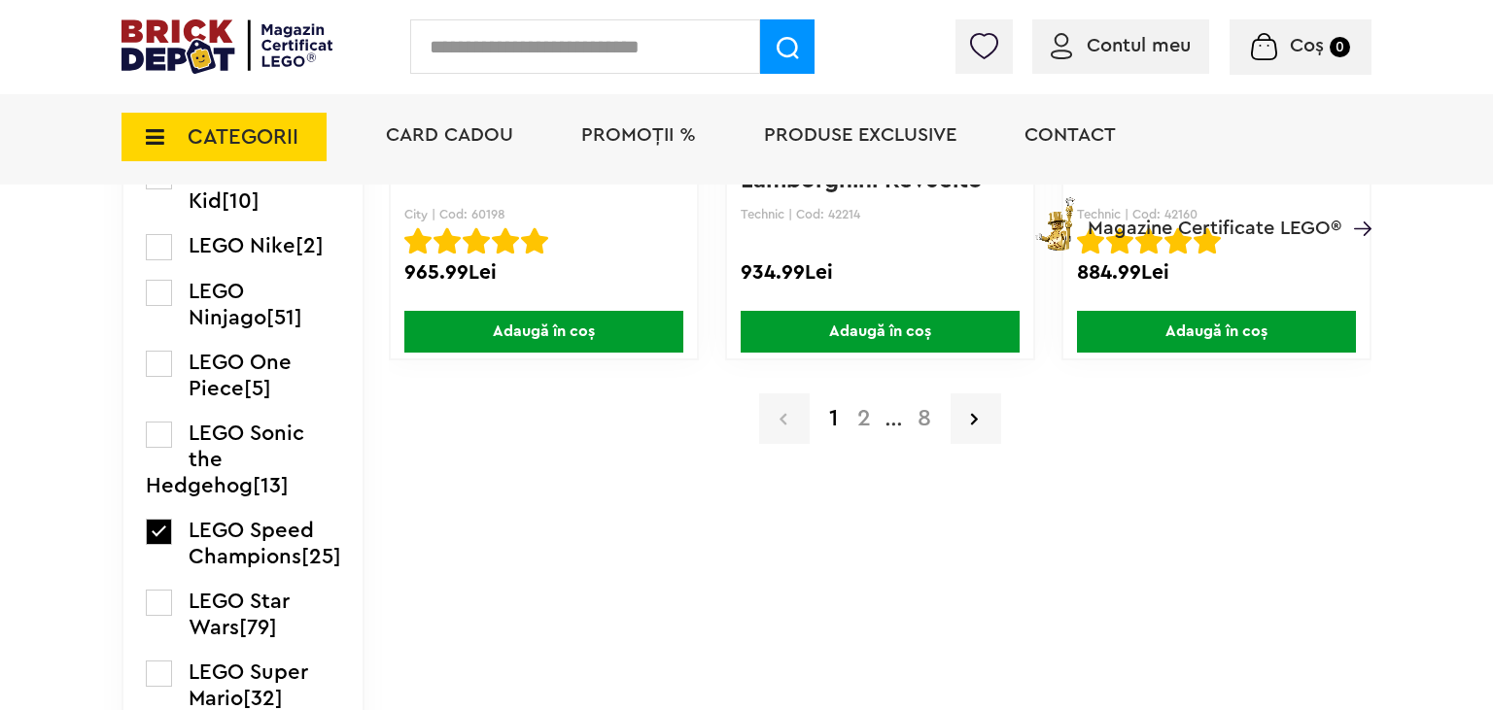
click at [872, 416] on a=LEGO%20Technic&order=4&page=2"] "2" at bounding box center [863, 418] width 33 height 23
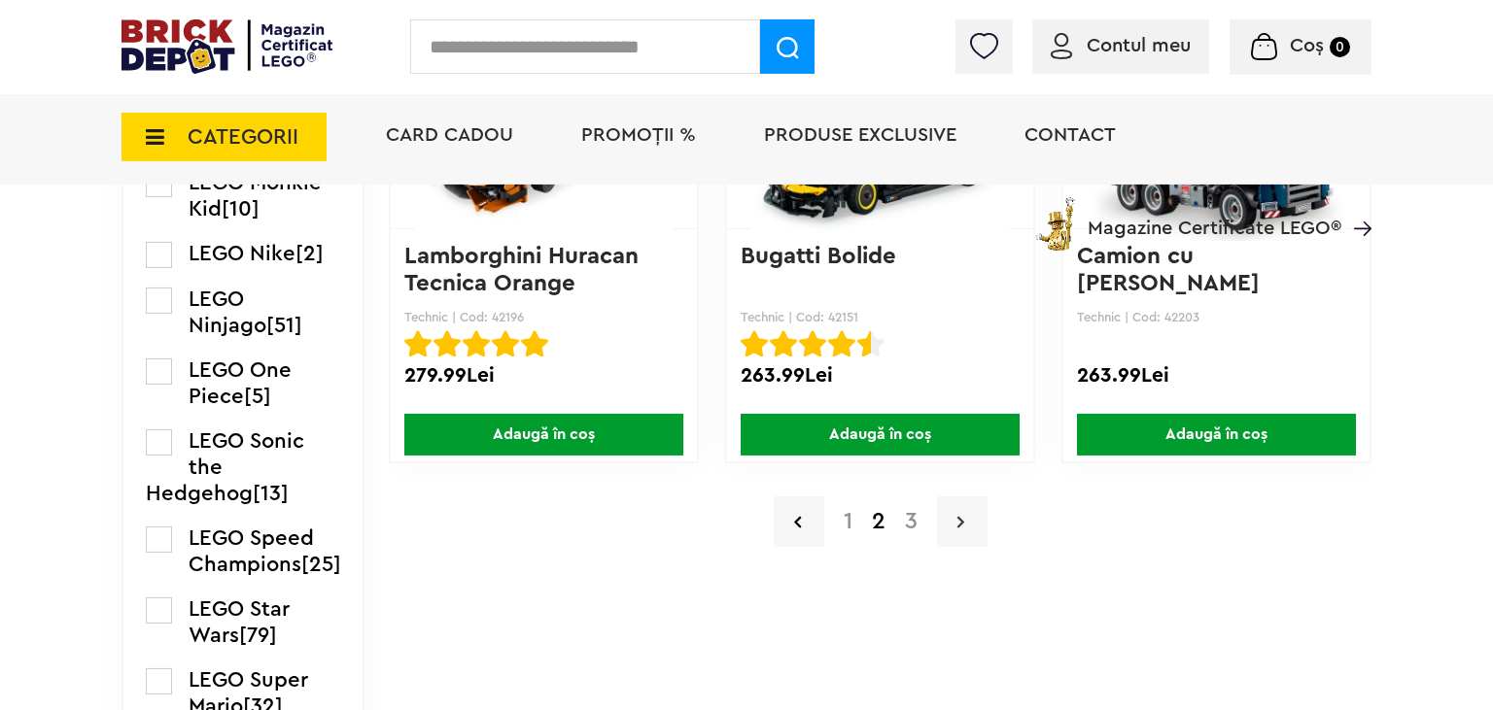
scroll to position [3386, 0]
click at [911, 524] on a=LEGO%20Technic&order=4&page=3"] "3" at bounding box center [911, 521] width 32 height 23
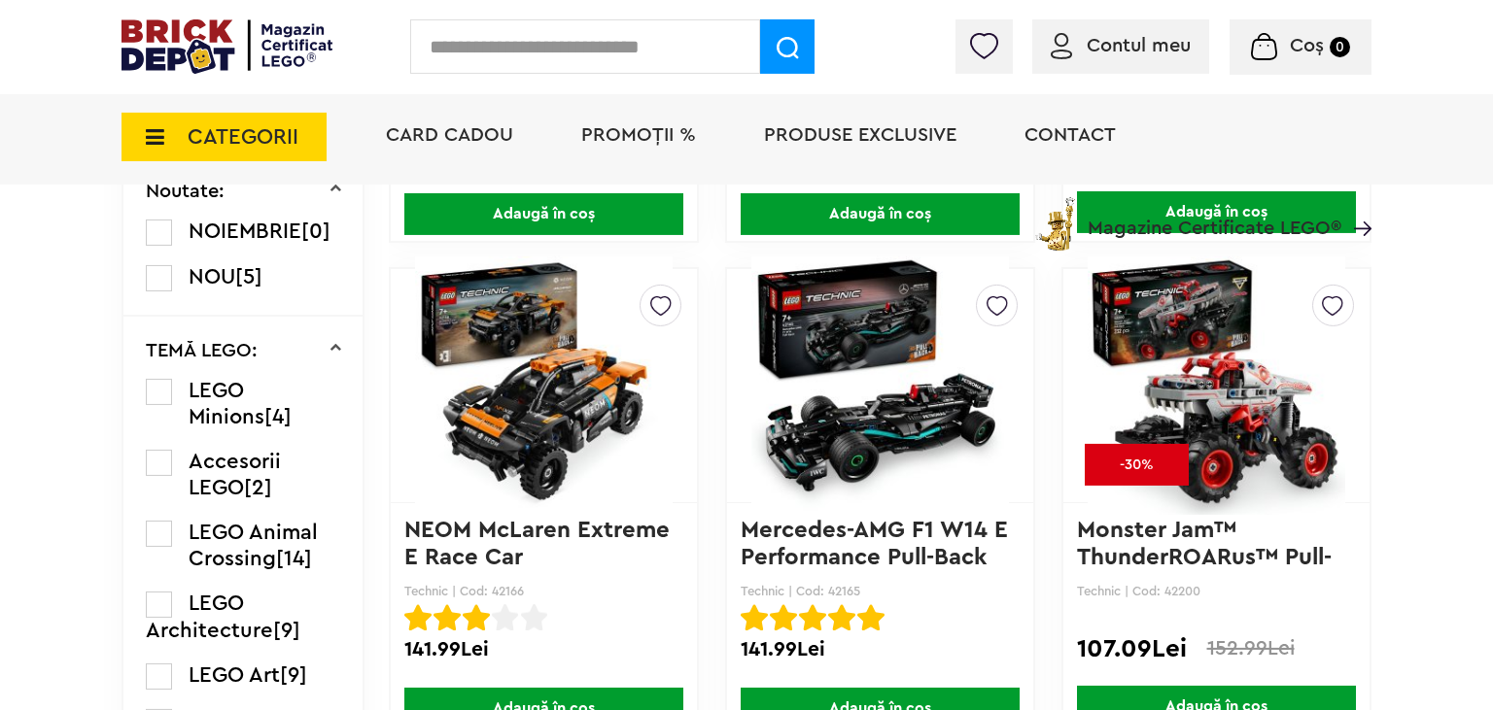
scroll to position [1128, 0]
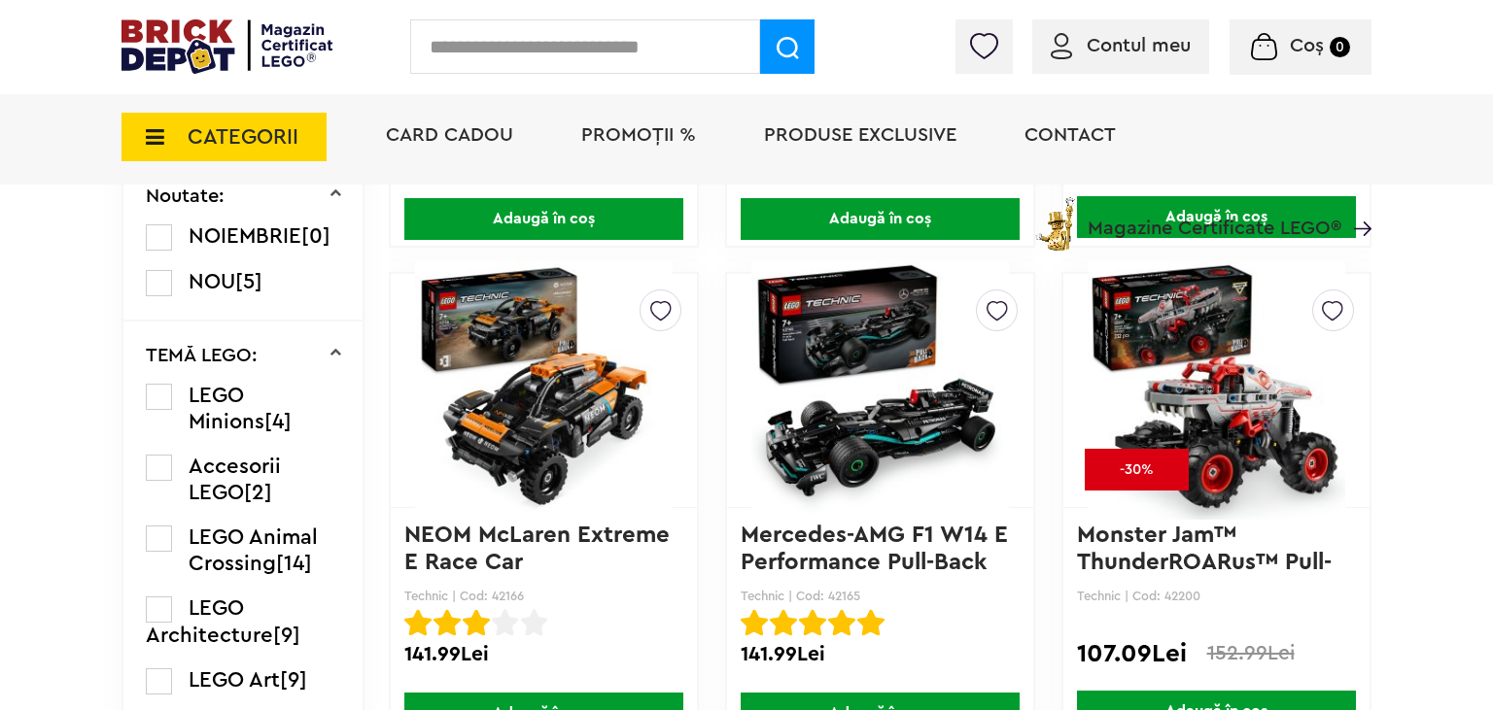
click at [147, 55] on img at bounding box center [226, 46] width 211 height 54
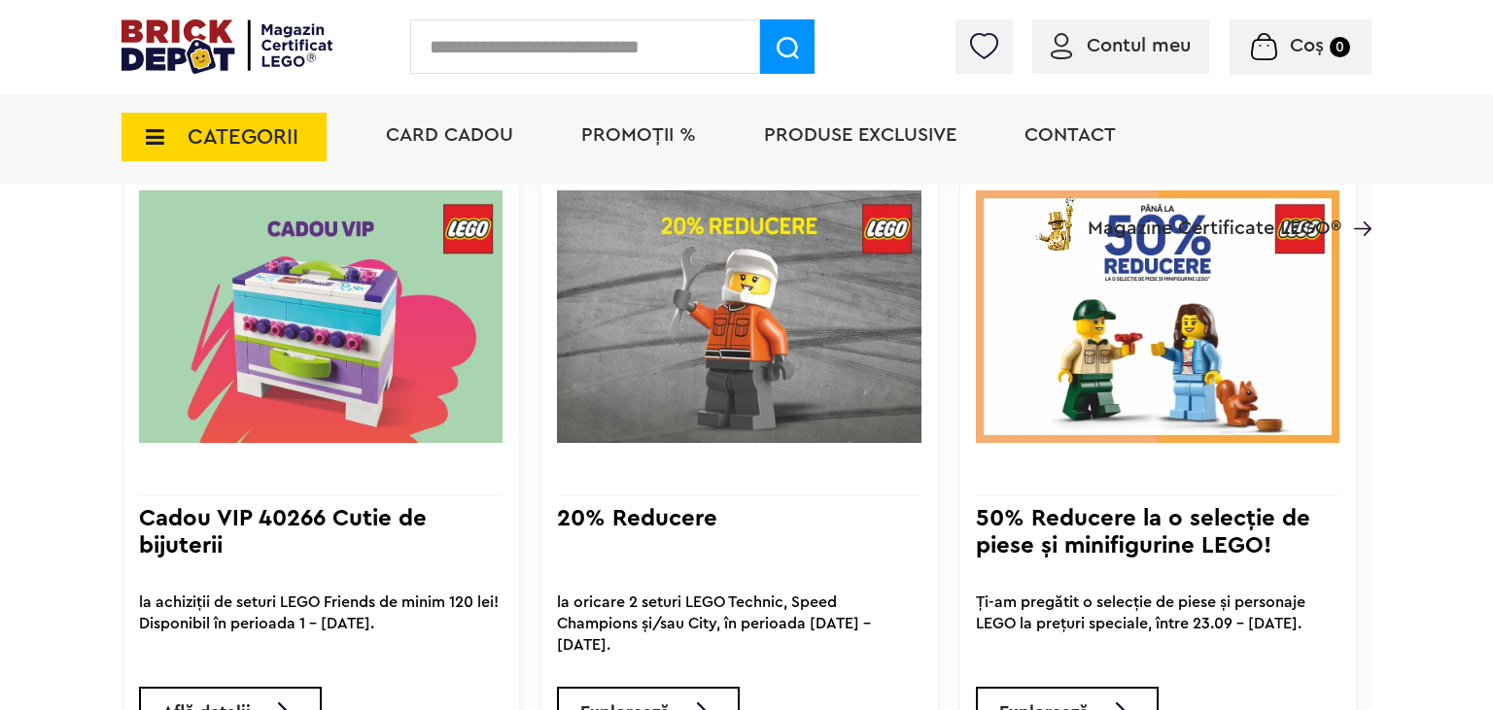
scroll to position [1588, 0]
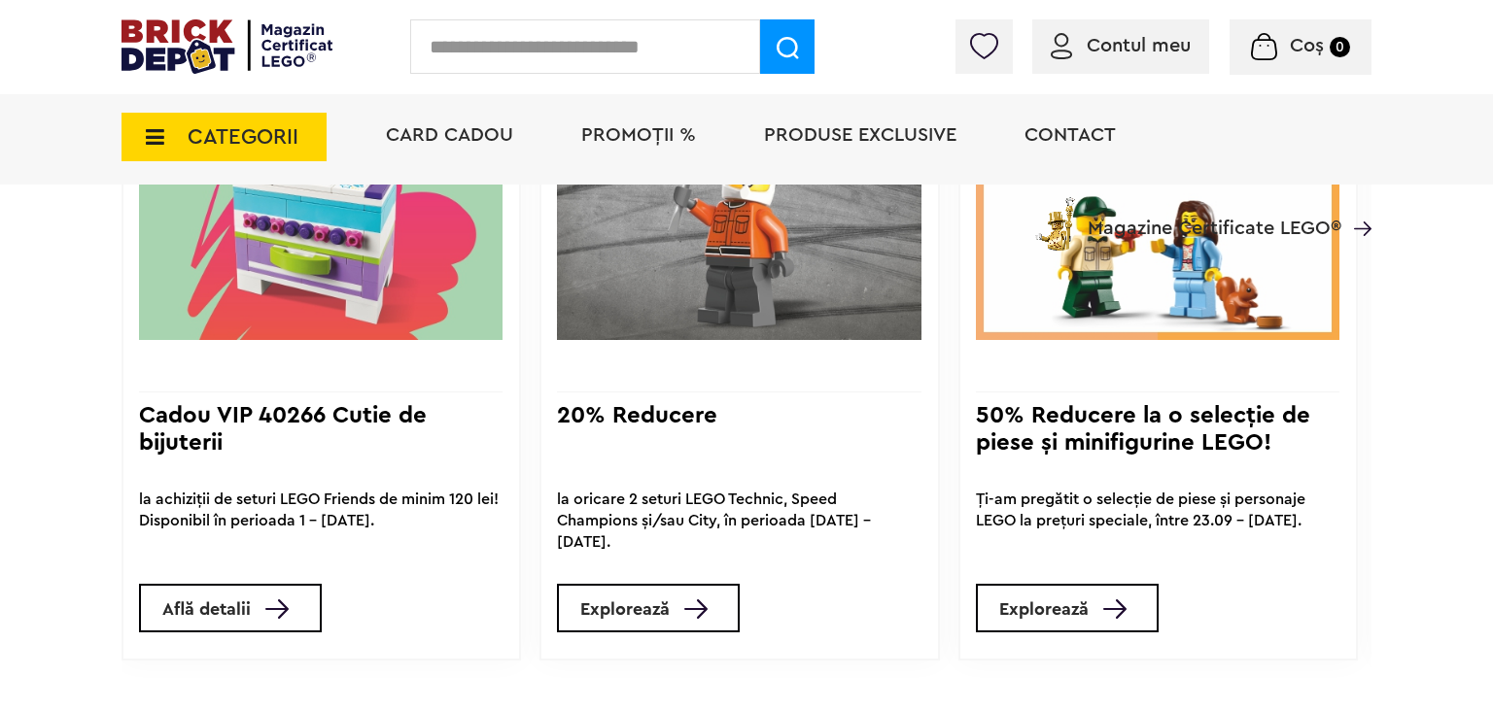
click at [370, 287] on img at bounding box center [320, 213] width 363 height 304
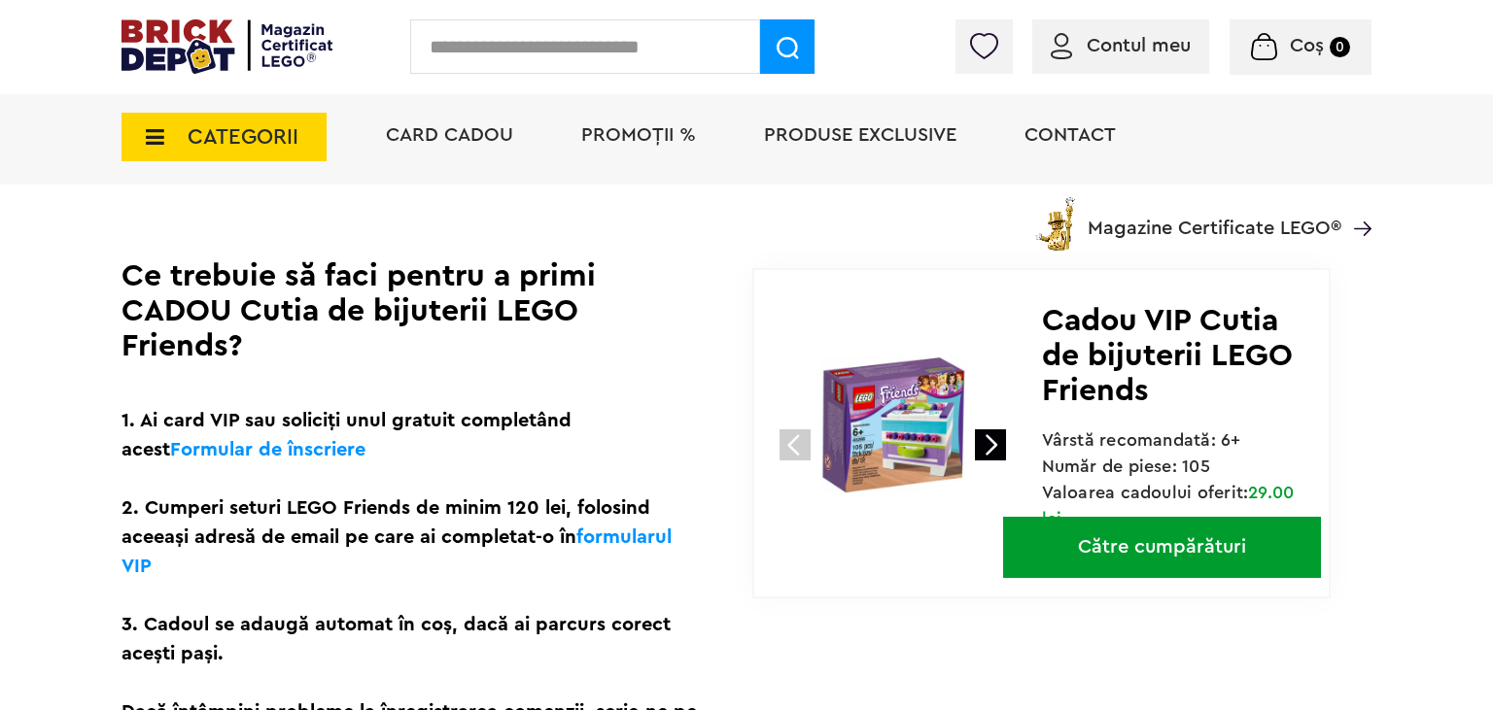
scroll to position [513, 0]
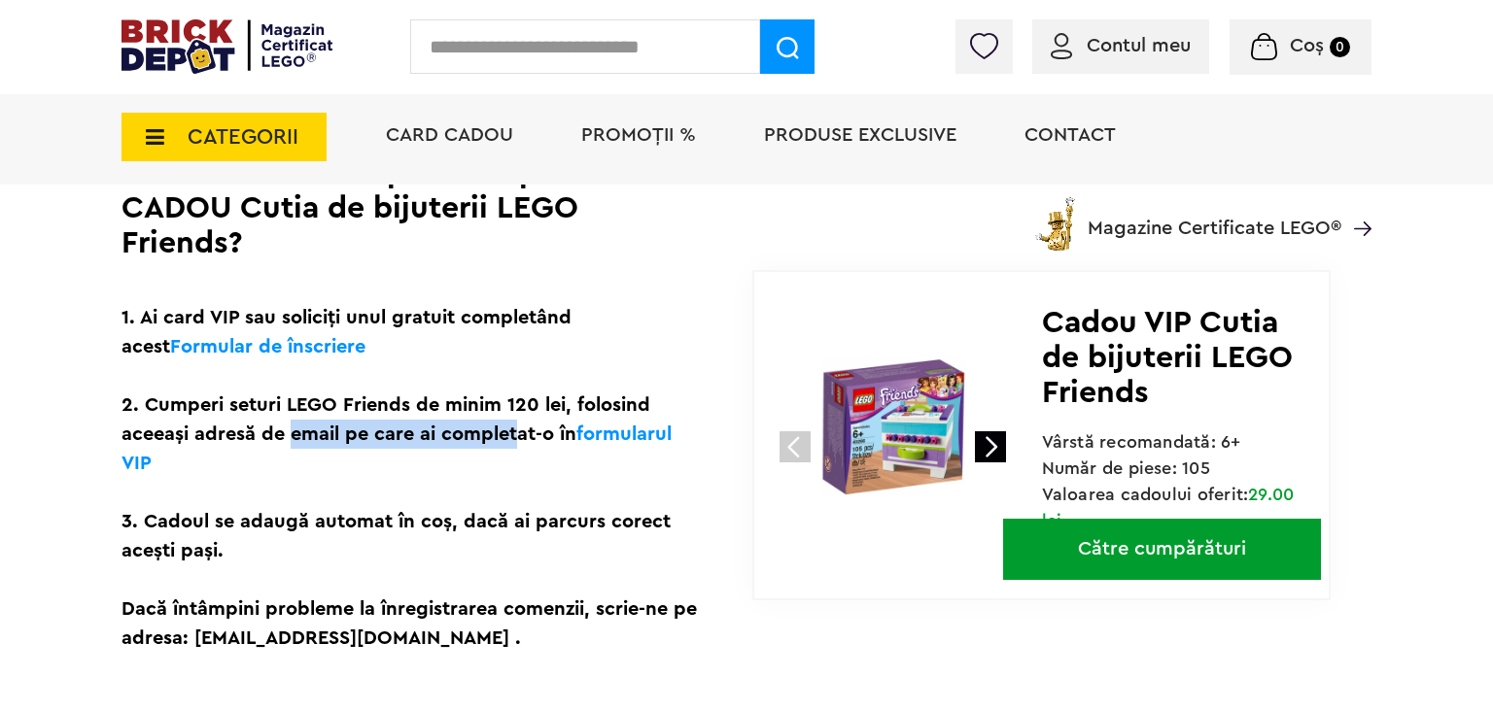
drag, startPoint x: 282, startPoint y: 438, endPoint x: 504, endPoint y: 440, distance: 222.5
click at [504, 440] on p "1. Ai card VIP sau soliciți unul gratuit completând acest Formular de înscriere…" at bounding box center [409, 478] width 576 height 350
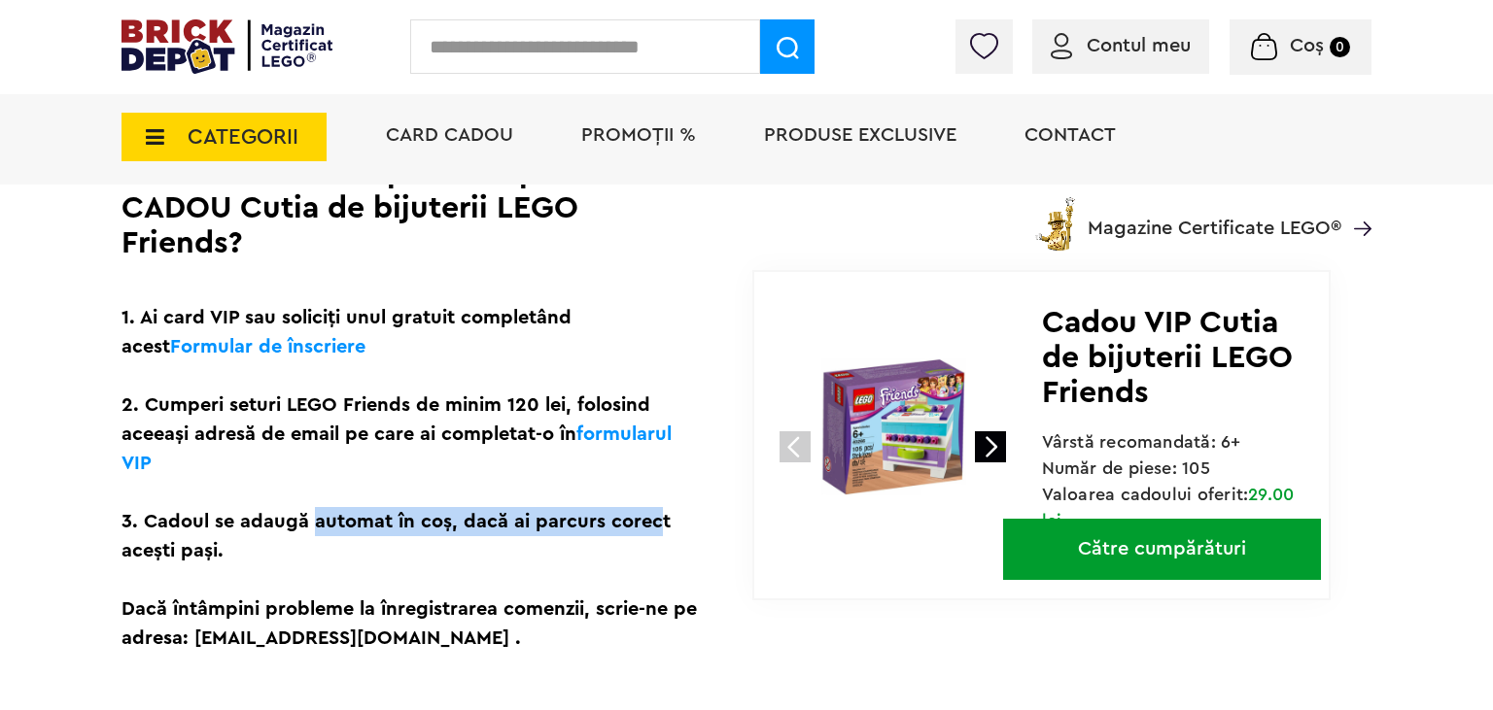
drag, startPoint x: 304, startPoint y: 519, endPoint x: 639, endPoint y: 526, distance: 335.3
click at [639, 526] on p "1. Ai card VIP sau soliciți unul gratuit completând acest Formular de înscriere…" at bounding box center [409, 478] width 576 height 350
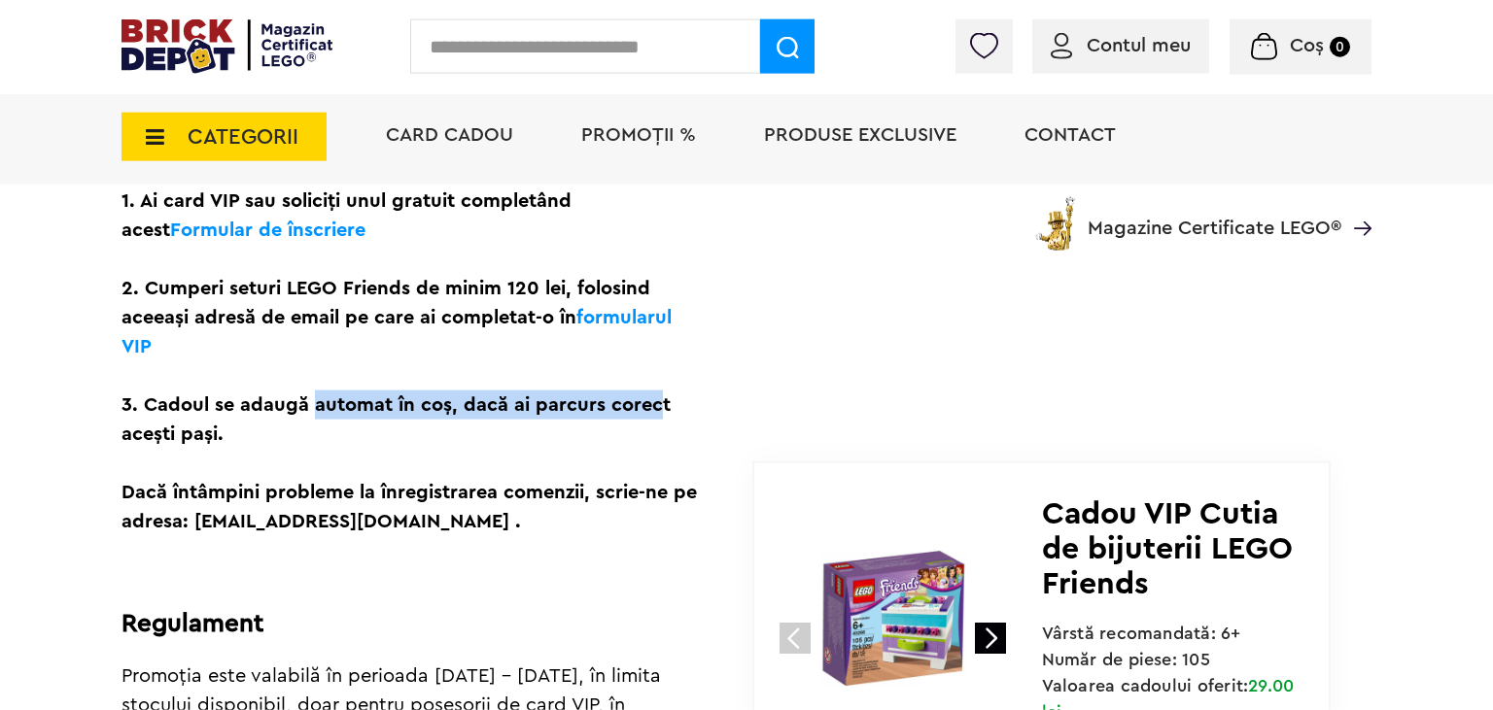
scroll to position [820, 0]
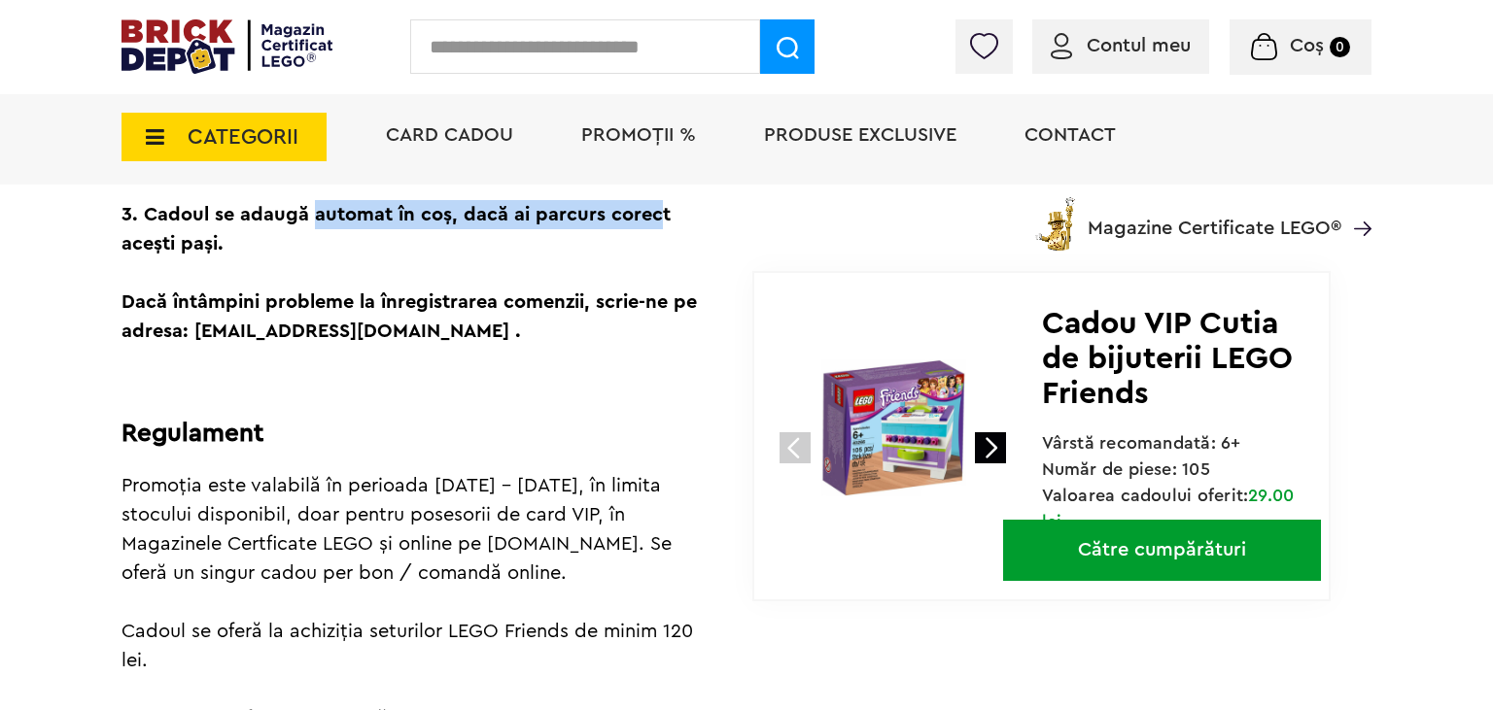
click at [995, 447] on link at bounding box center [990, 447] width 31 height 31
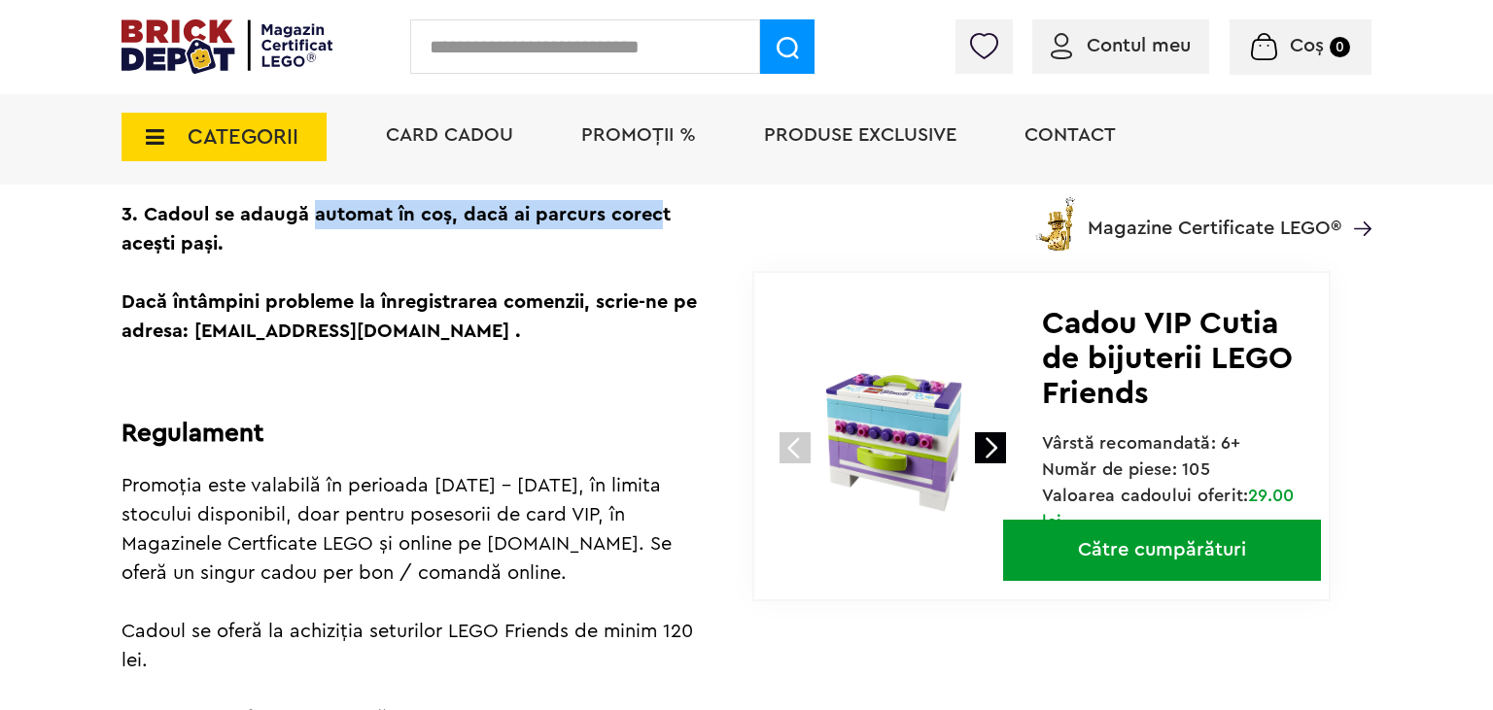
click at [995, 447] on link at bounding box center [990, 447] width 31 height 31
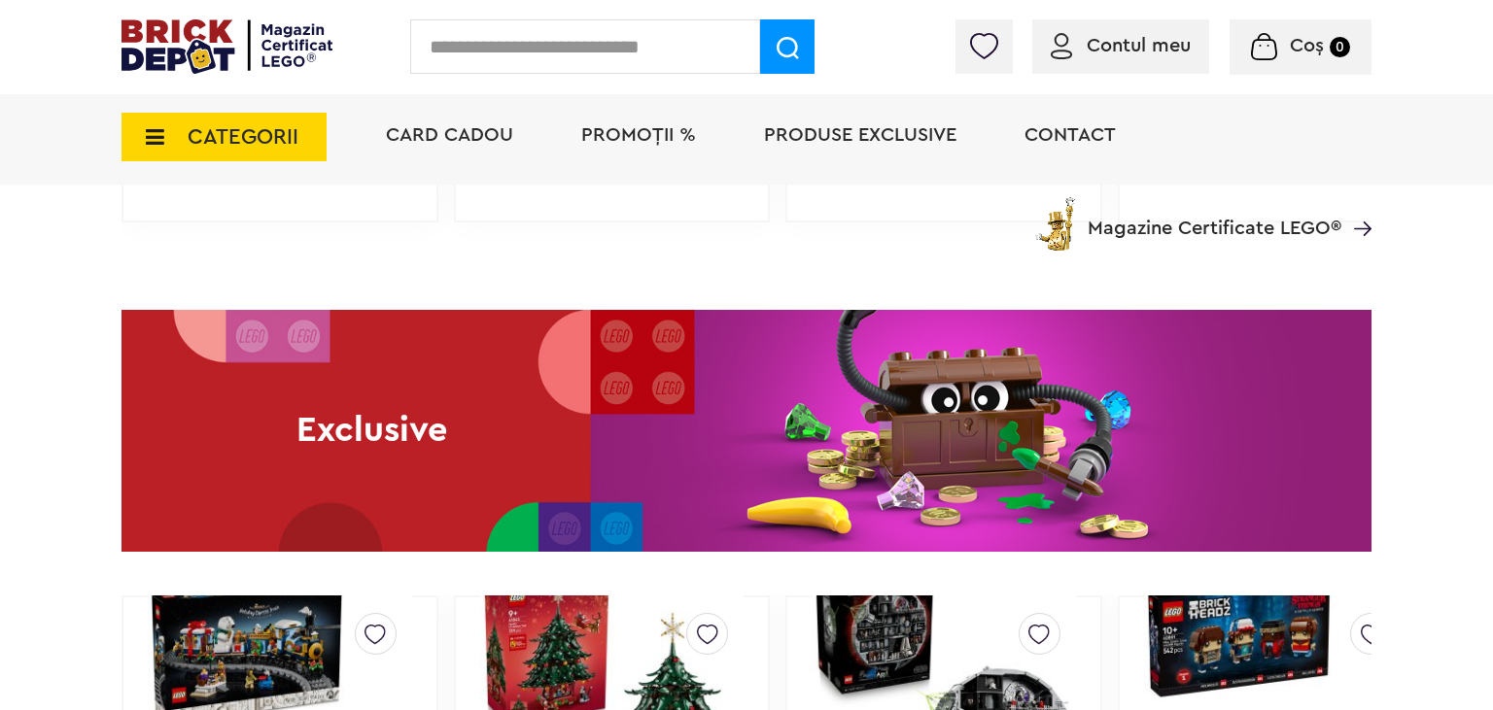
scroll to position [3332, 0]
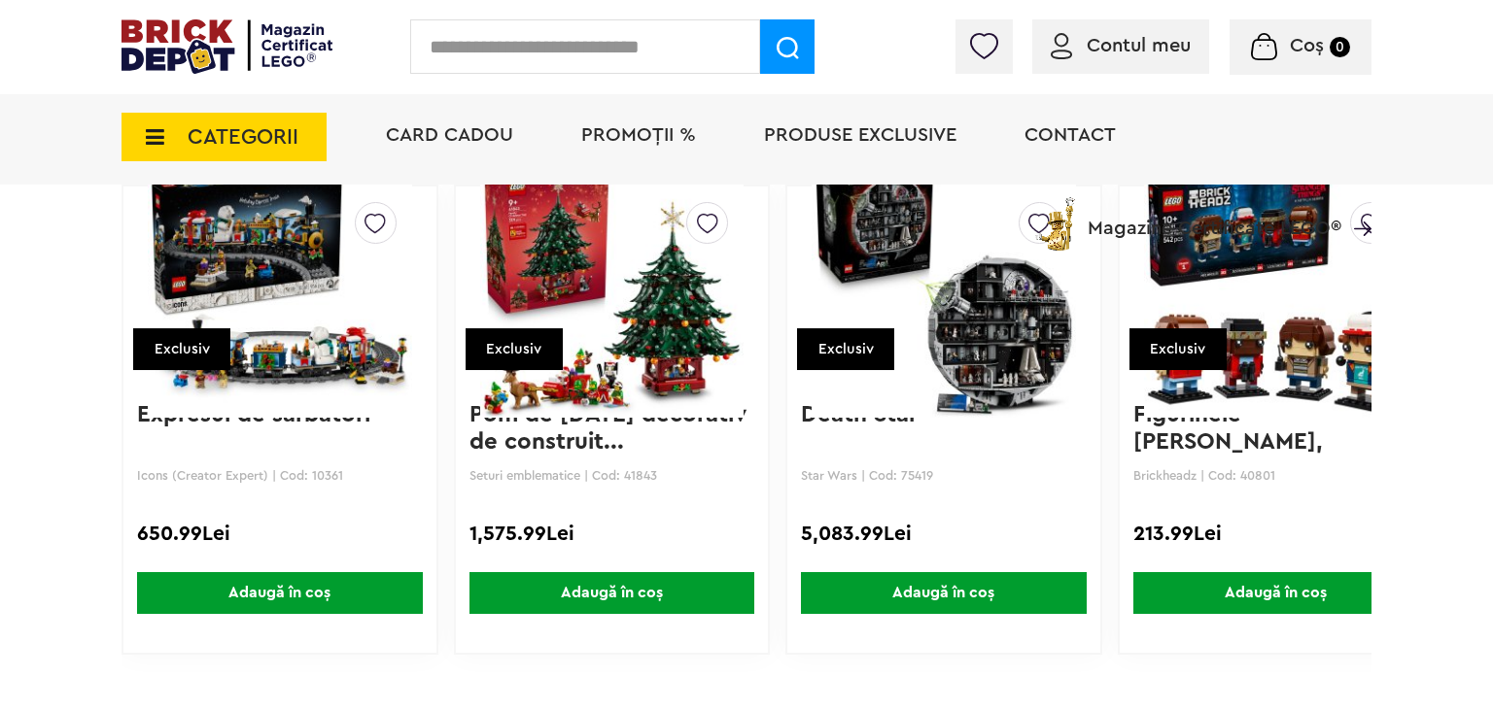
click at [653, 319] on img at bounding box center [612, 287] width 264 height 272
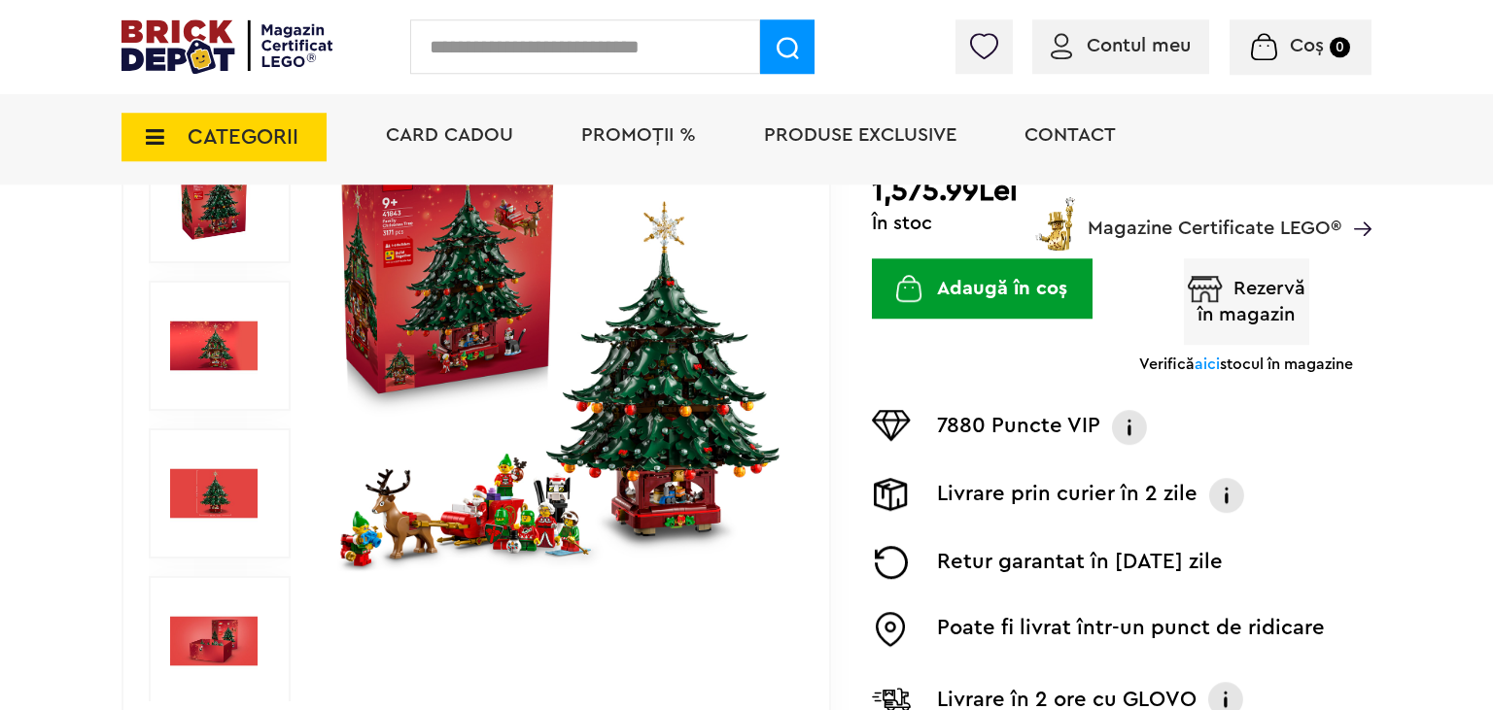
scroll to position [205, 0]
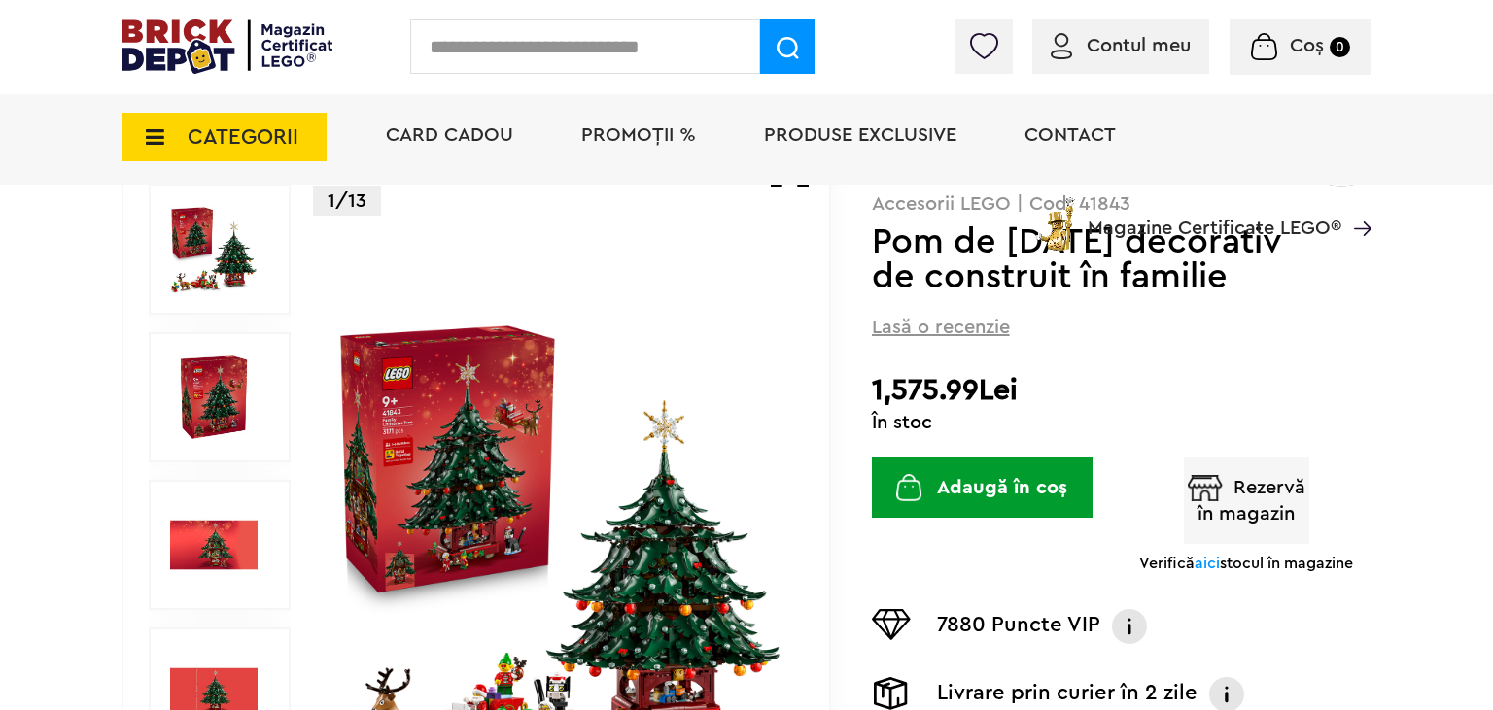
click at [1010, 492] on button "Adaugă în coș" at bounding box center [982, 488] width 221 height 60
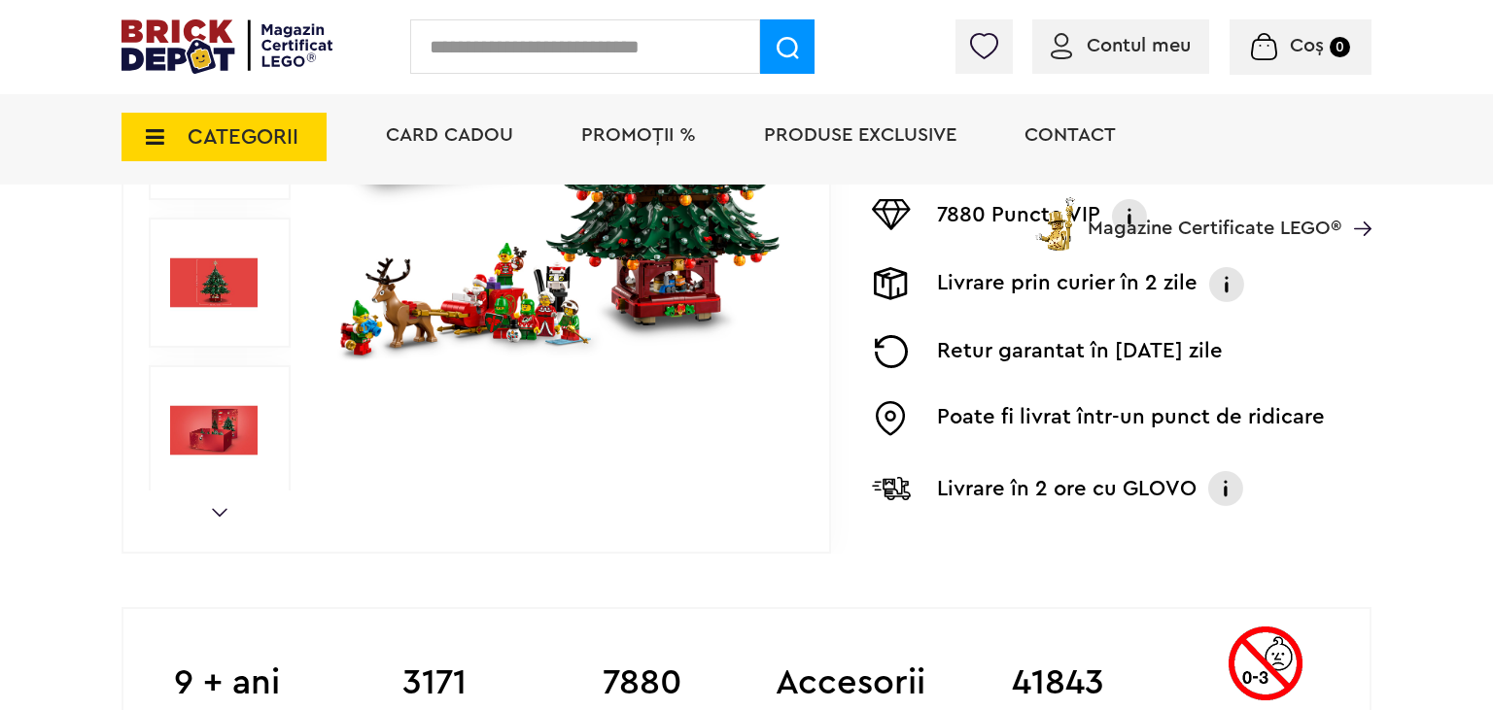
scroll to position [410, 0]
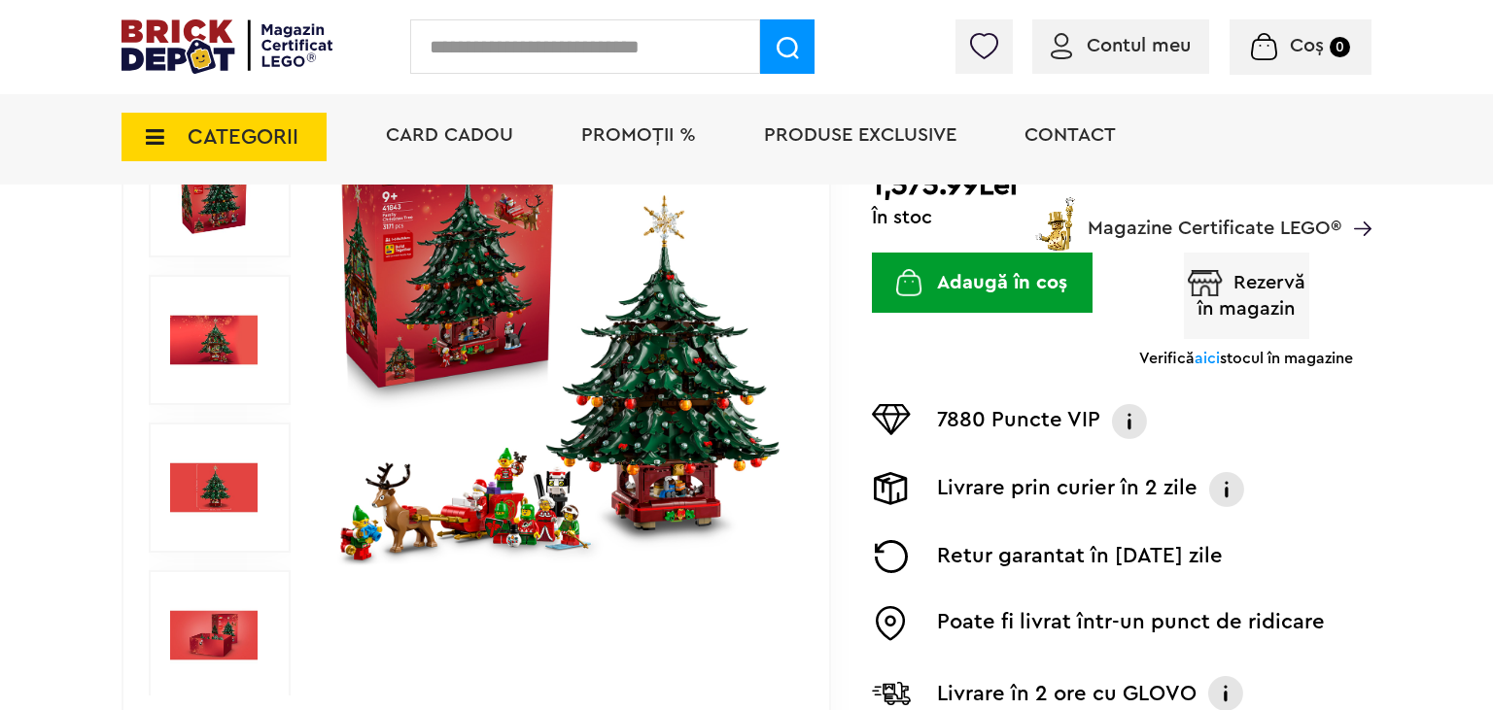
click at [958, 274] on button "Adaugă în coș" at bounding box center [982, 283] width 221 height 60
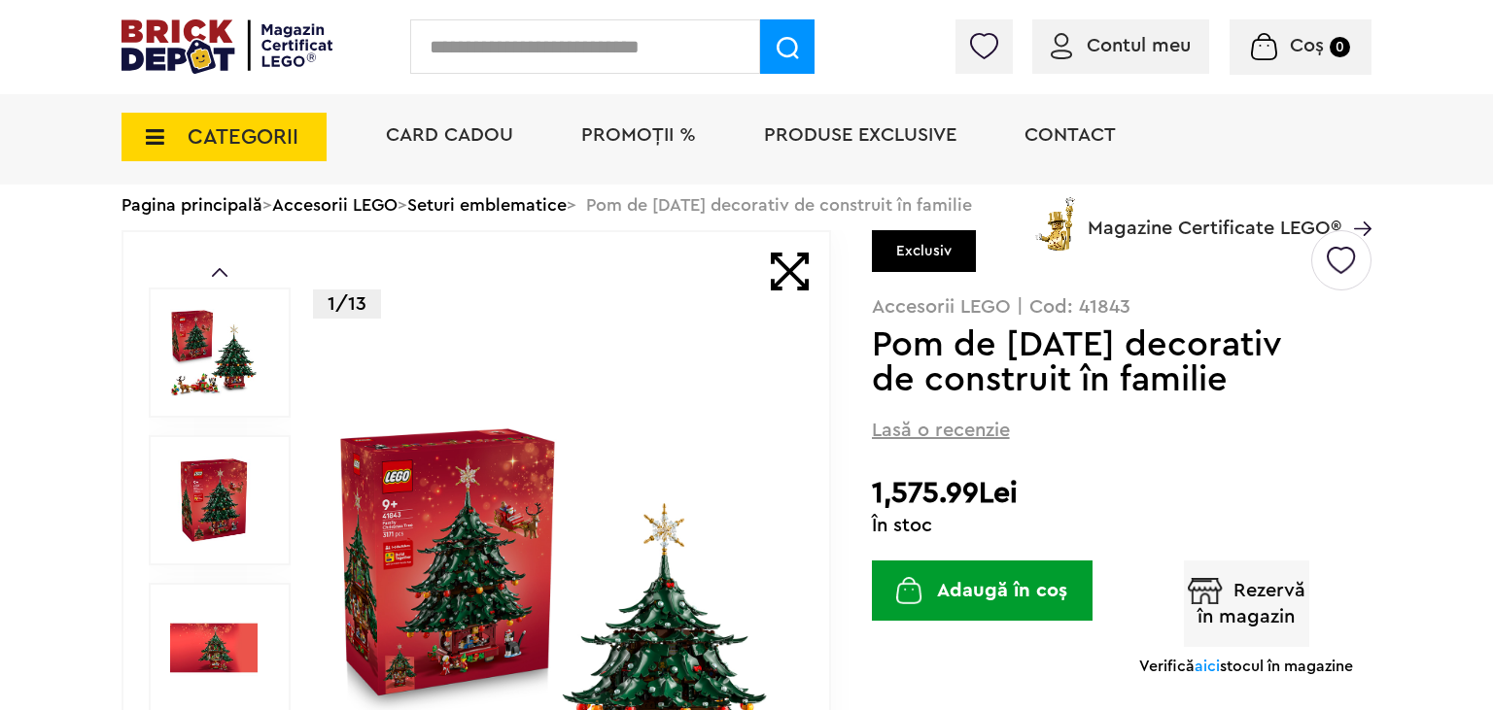
click at [949, 593] on button "Adaugă în coș" at bounding box center [982, 591] width 221 height 60
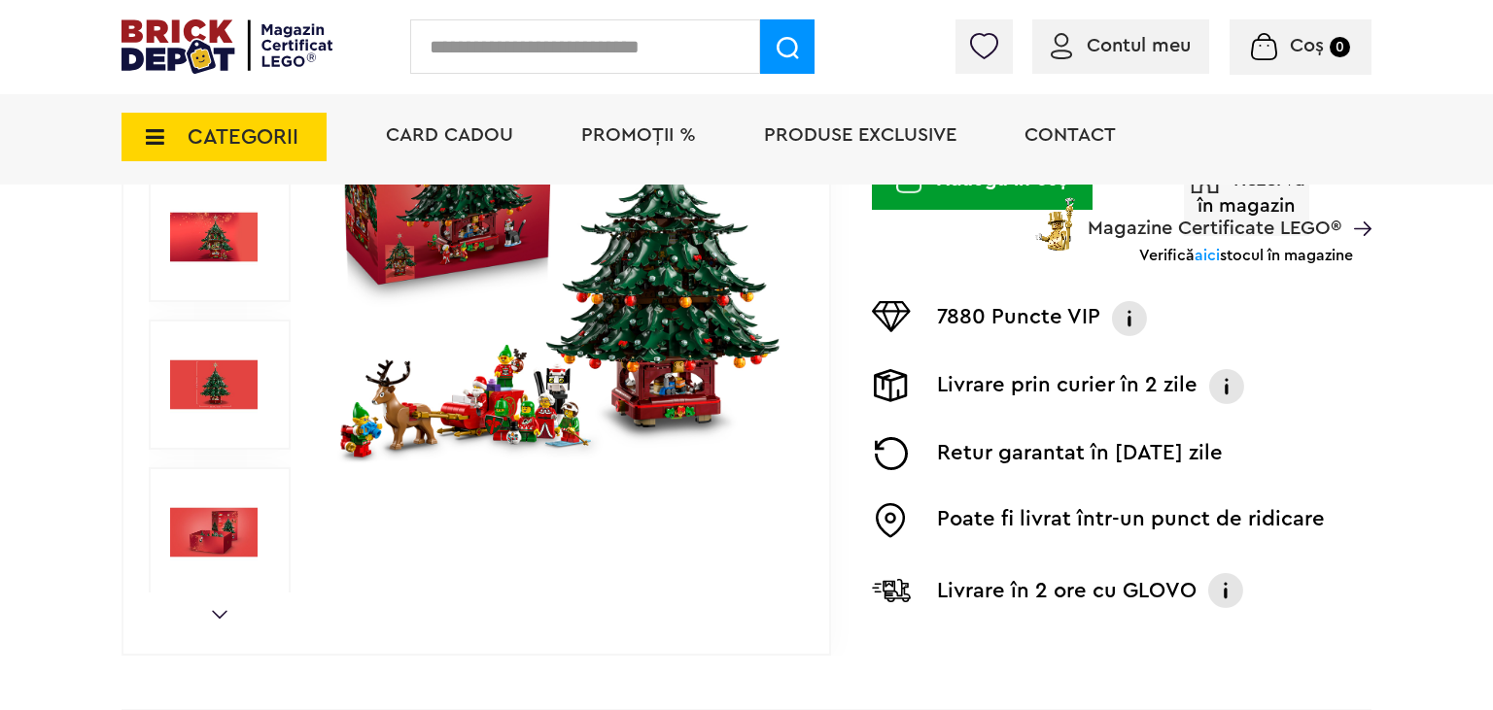
scroll to position [1026, 0]
